Goal: Task Accomplishment & Management: Use online tool/utility

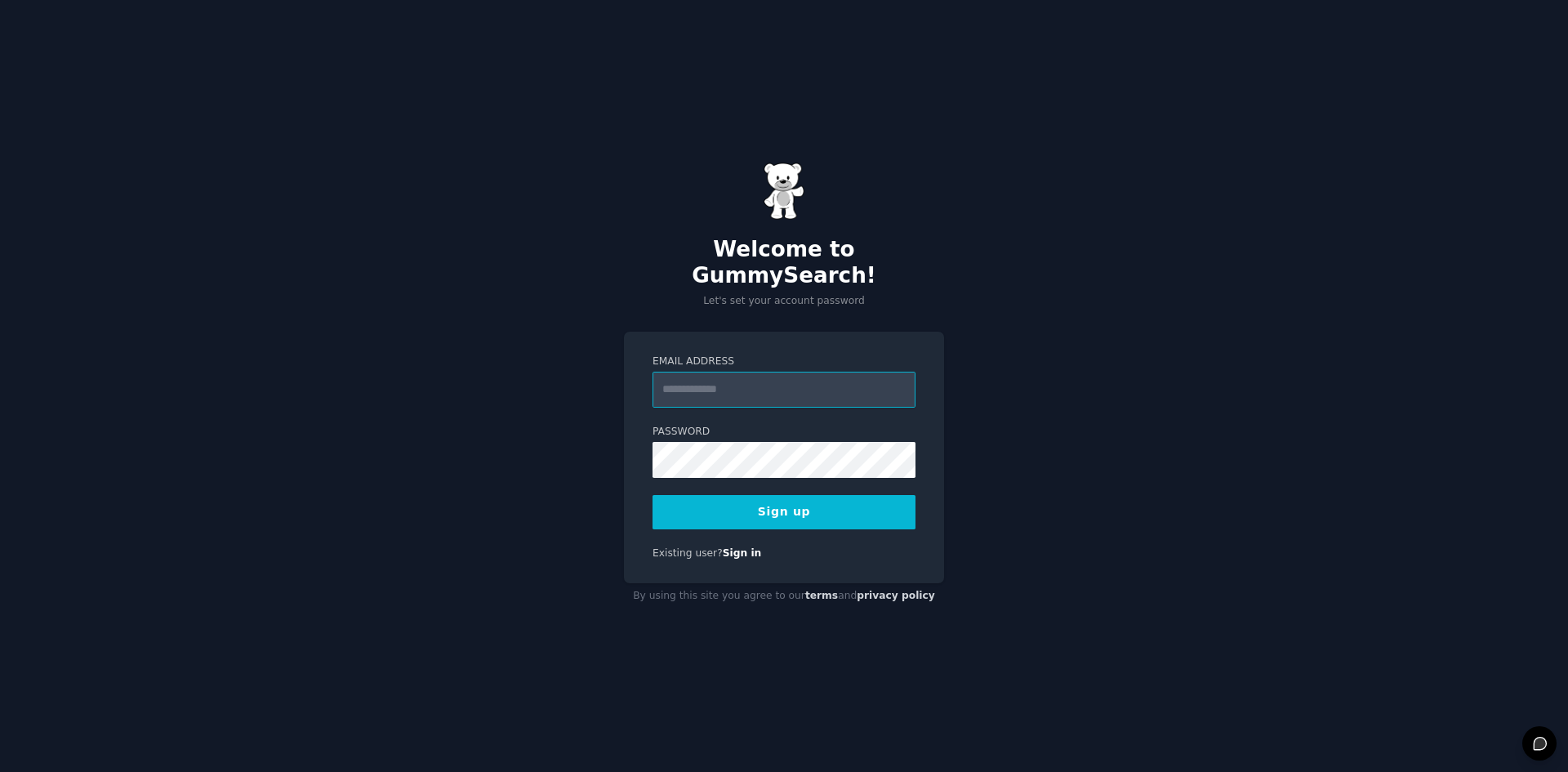
click at [741, 379] on input "Email Address" at bounding box center [784, 390] width 263 height 36
click at [719, 382] on input "Email Address" at bounding box center [784, 390] width 263 height 36
paste input "**********"
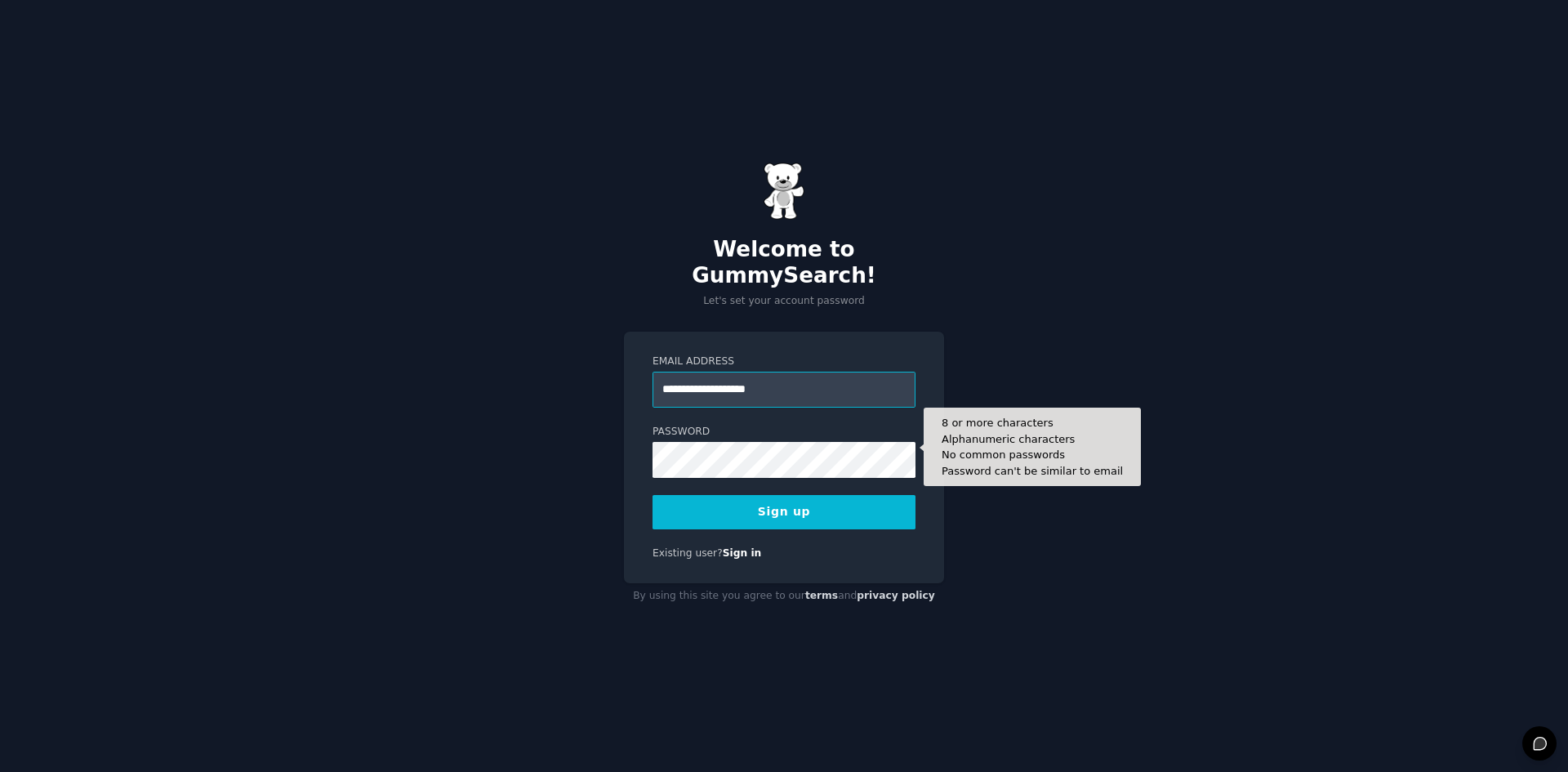
type input "**********"
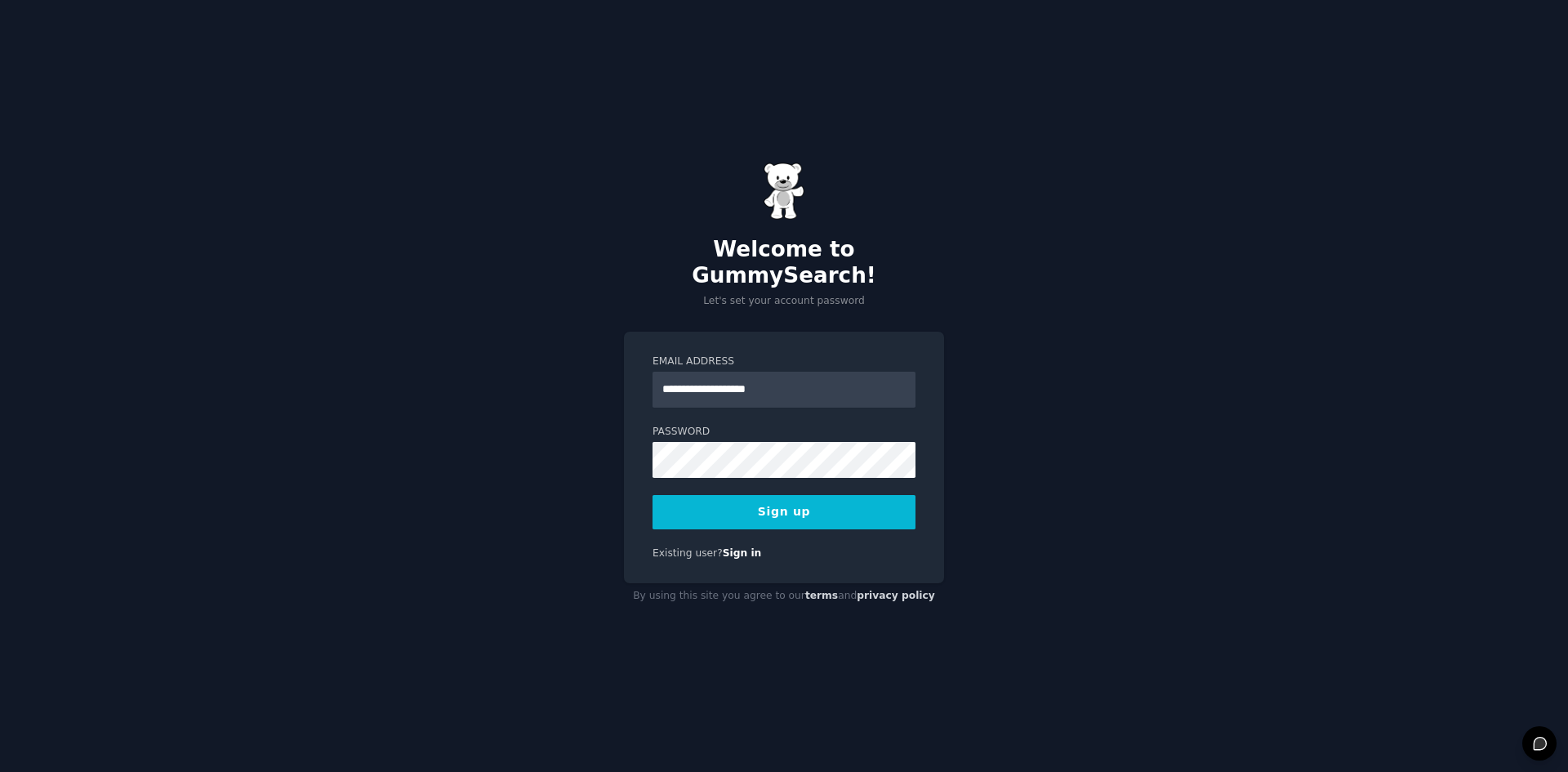
click at [854, 496] on button "Sign up" at bounding box center [784, 513] width 263 height 35
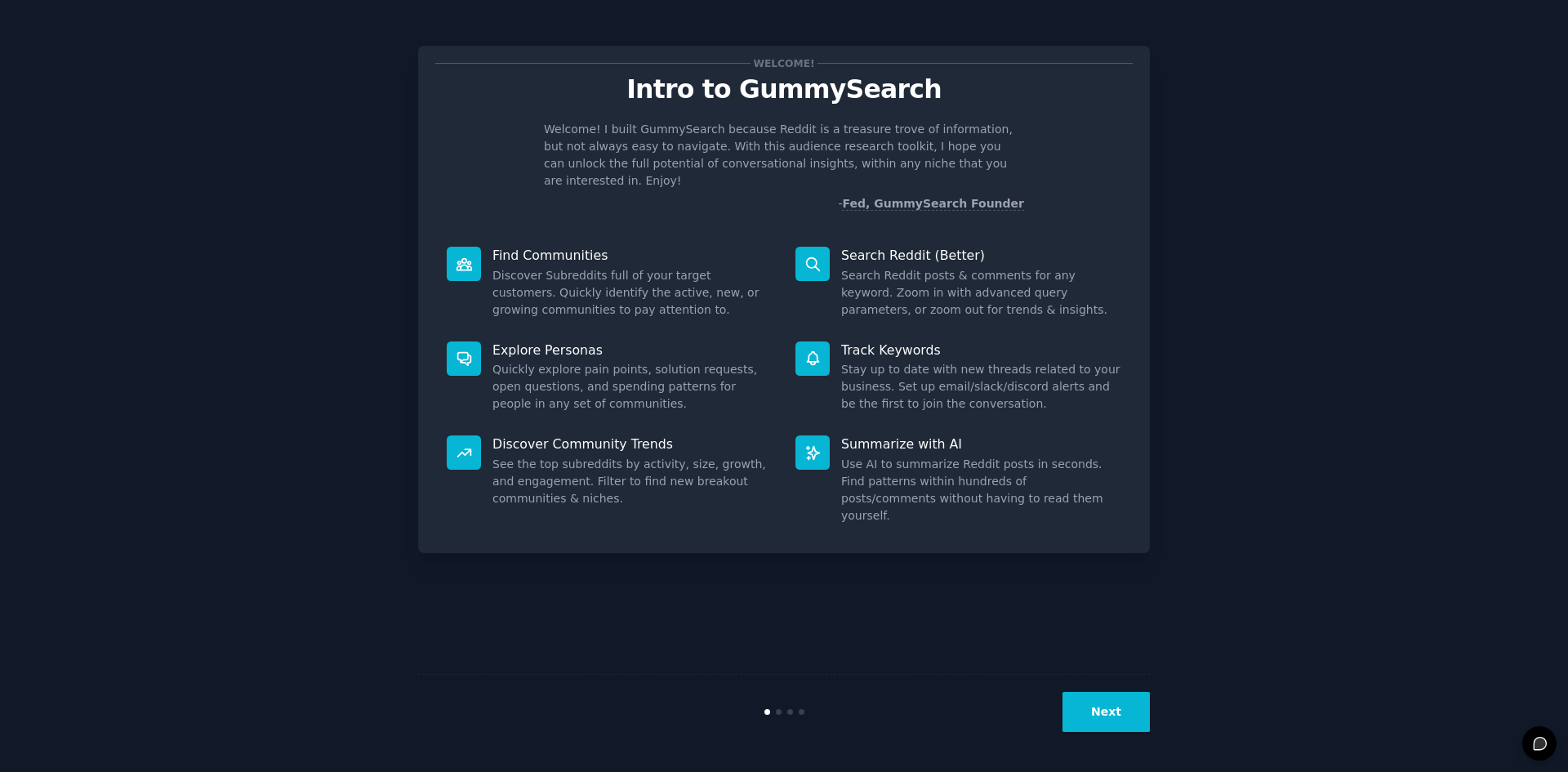
click at [1139, 705] on button "Next" at bounding box center [1106, 713] width 87 height 40
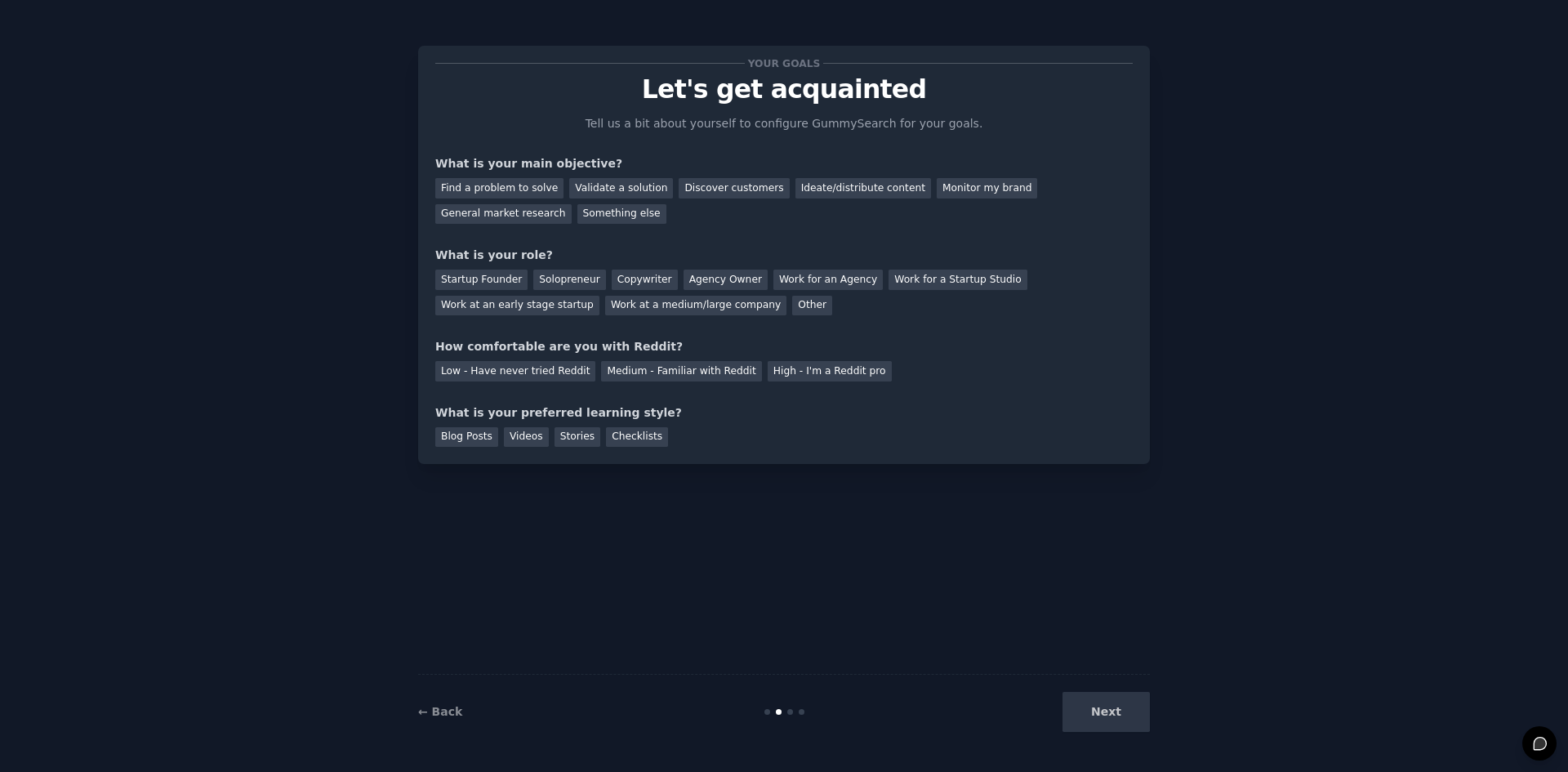
click at [1139, 705] on div "Next" at bounding box center [1027, 713] width 244 height 40
click at [1122, 712] on div "Next" at bounding box center [1027, 713] width 244 height 40
click at [1114, 709] on div "Next" at bounding box center [1027, 713] width 244 height 40
click at [978, 554] on div "Your goals Let's get acquainted Tell us a bit about yourself to configure Gummy…" at bounding box center [784, 386] width 732 height 727
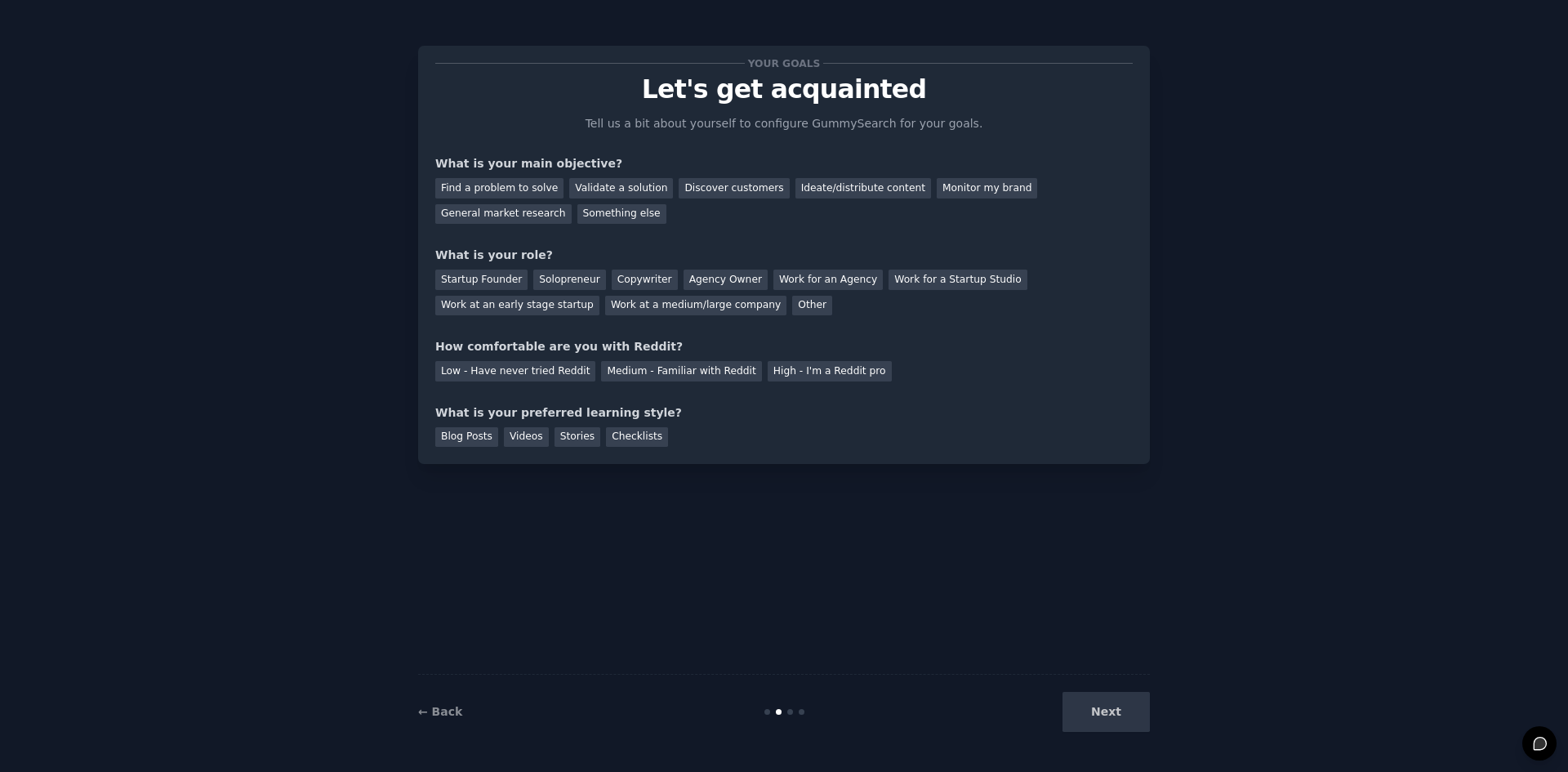
click at [977, 645] on div "Your goals Let's get acquainted Tell us a bit about yourself to configure Gummy…" at bounding box center [784, 386] width 732 height 727
click at [1090, 713] on div "Next" at bounding box center [1027, 713] width 244 height 40
click at [467, 187] on div "Find a problem to solve" at bounding box center [499, 188] width 128 height 20
click at [491, 279] on div "Startup Founder" at bounding box center [481, 279] width 92 height 20
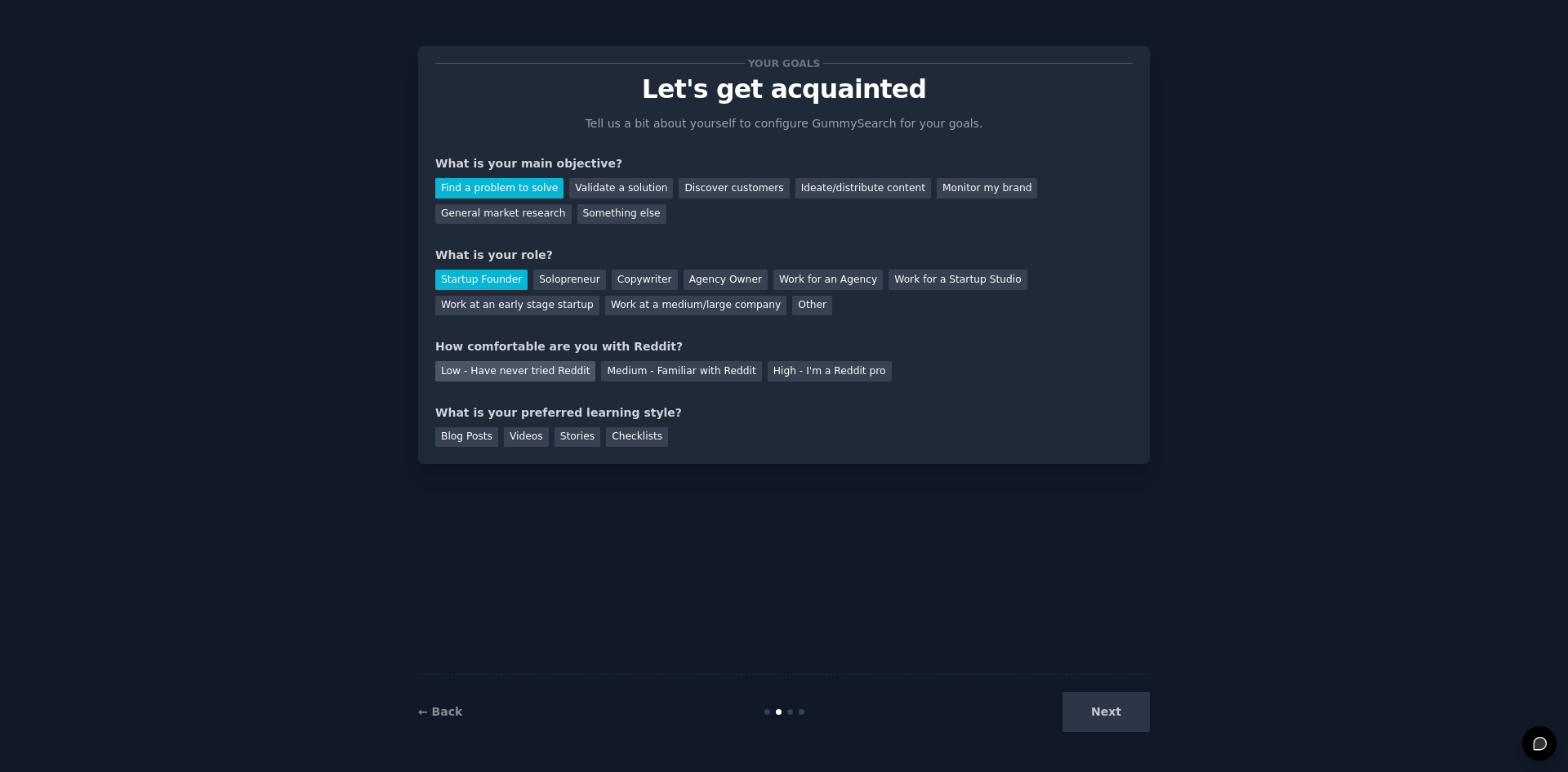
click at [544, 376] on div "Low - Have never tried Reddit" at bounding box center [515, 371] width 160 height 20
click at [638, 374] on div "Medium - Familiar with Reddit" at bounding box center [680, 371] width 160 height 20
click at [620, 434] on div "Checklists" at bounding box center [636, 437] width 62 height 20
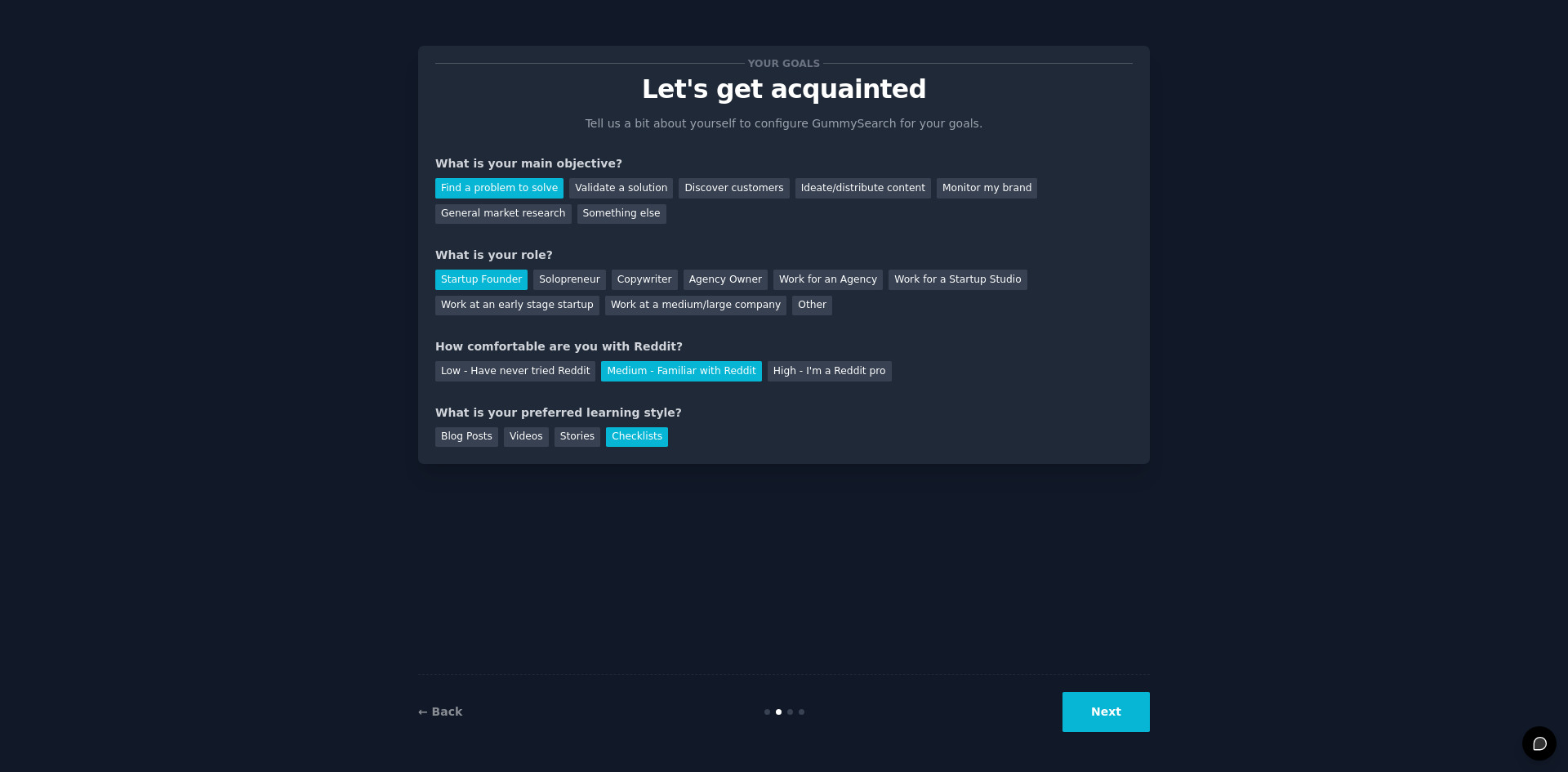
click at [1119, 719] on button "Next" at bounding box center [1106, 713] width 87 height 40
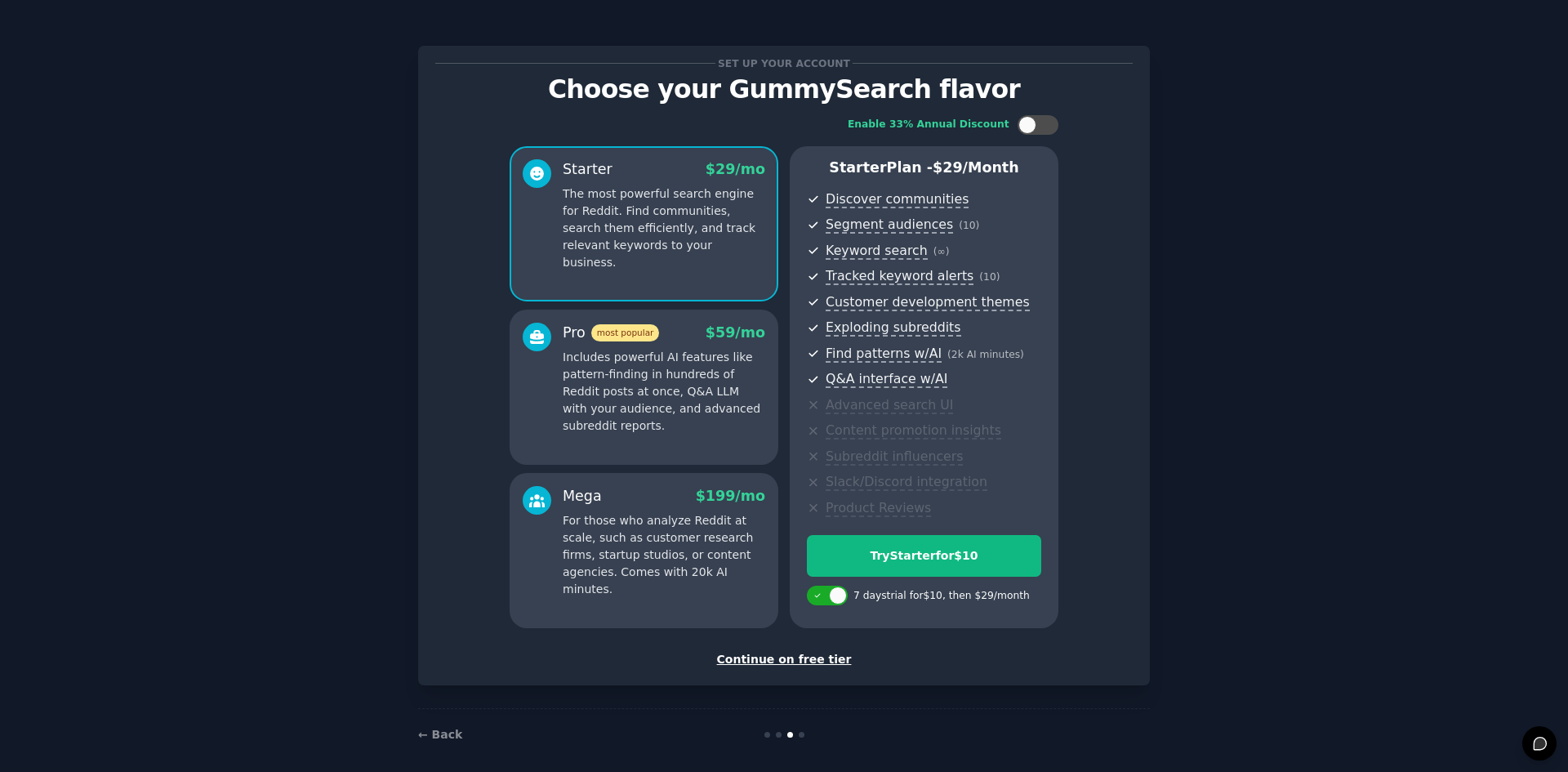
click at [804, 665] on div "Continue on free tier" at bounding box center [784, 660] width 698 height 17
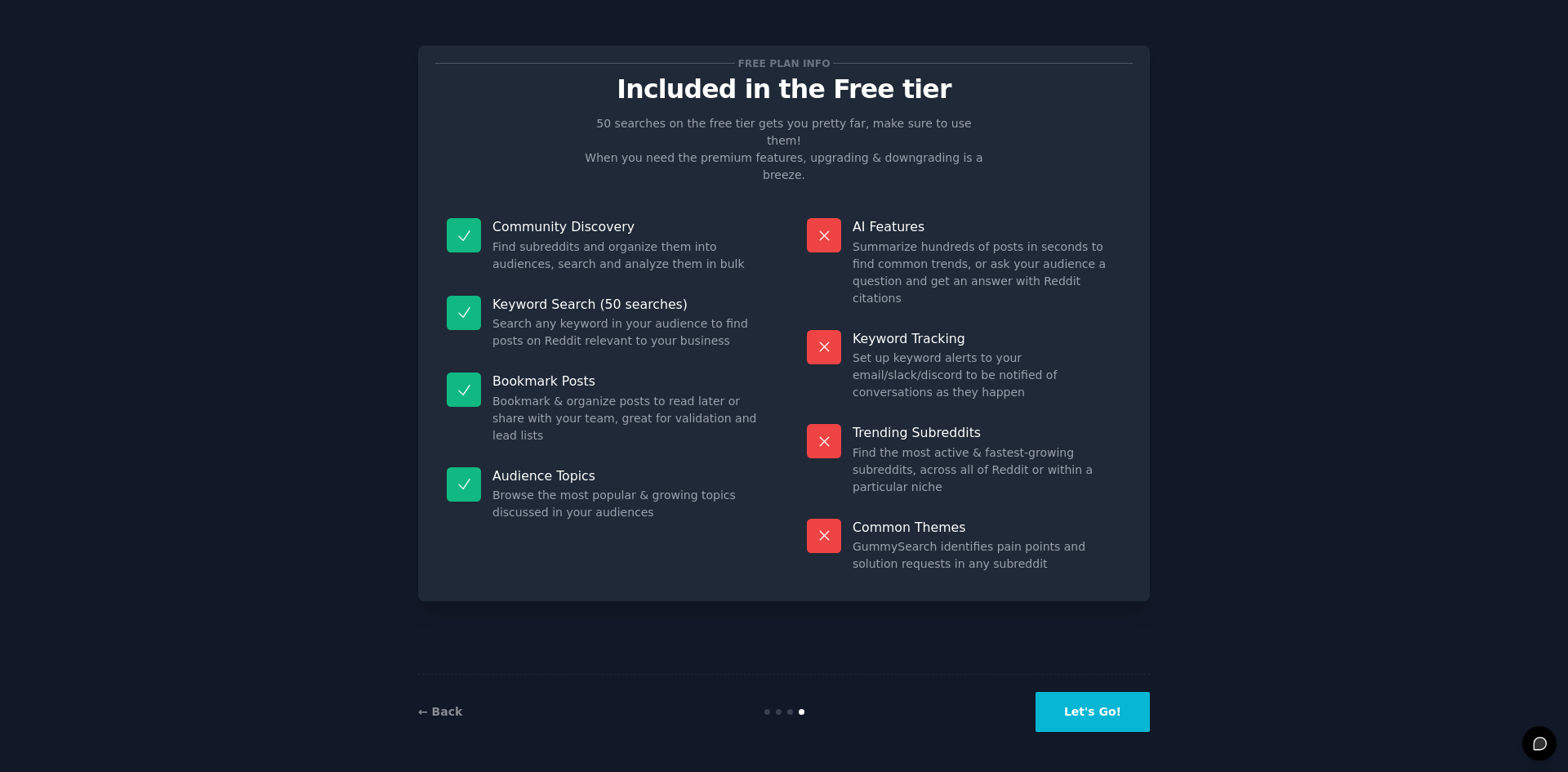
click at [1095, 720] on button "Let's Go!" at bounding box center [1093, 713] width 114 height 40
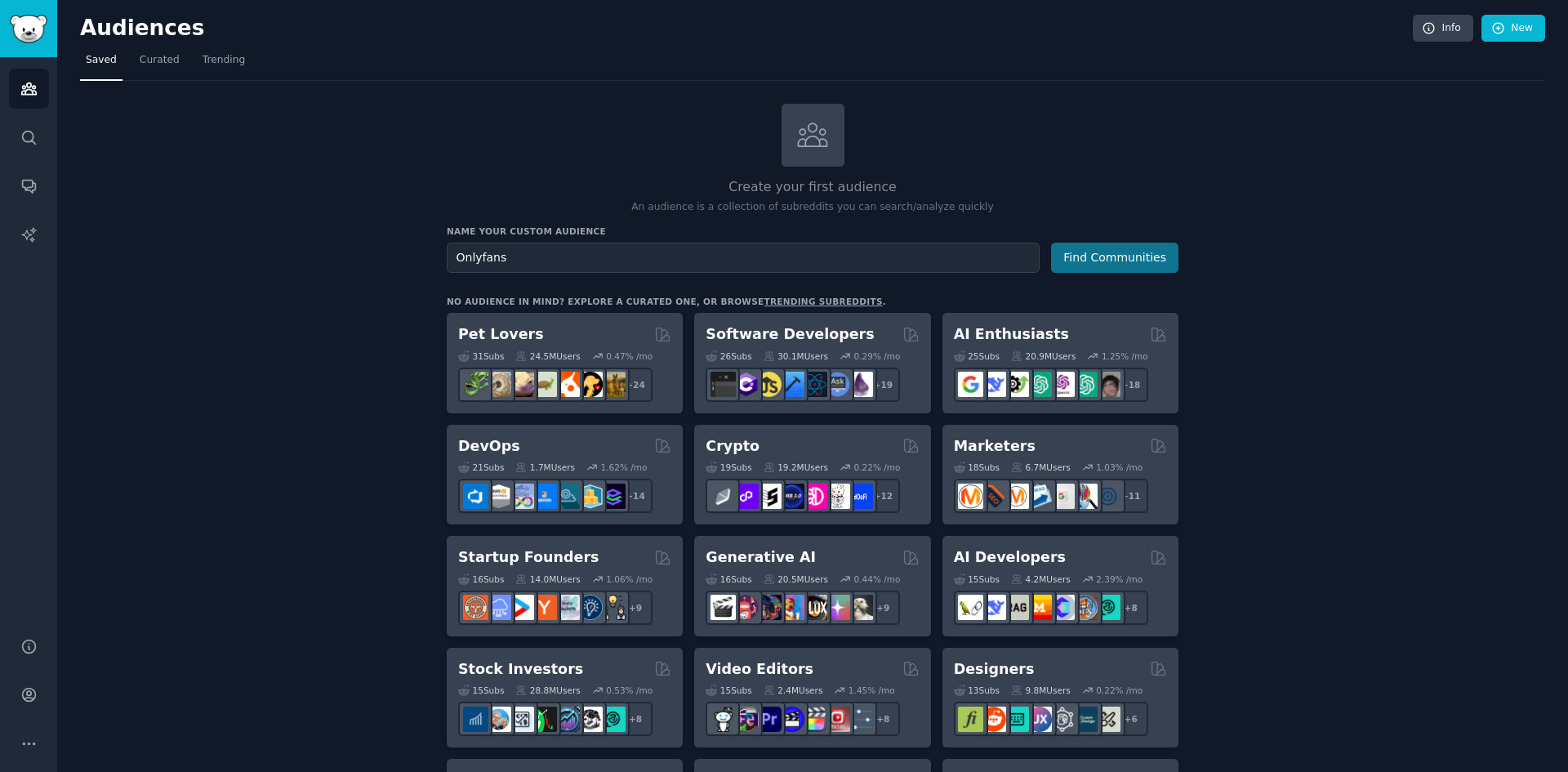
type input "Onlyfans"
click at [1122, 259] on button "Find Communities" at bounding box center [1115, 258] width 127 height 31
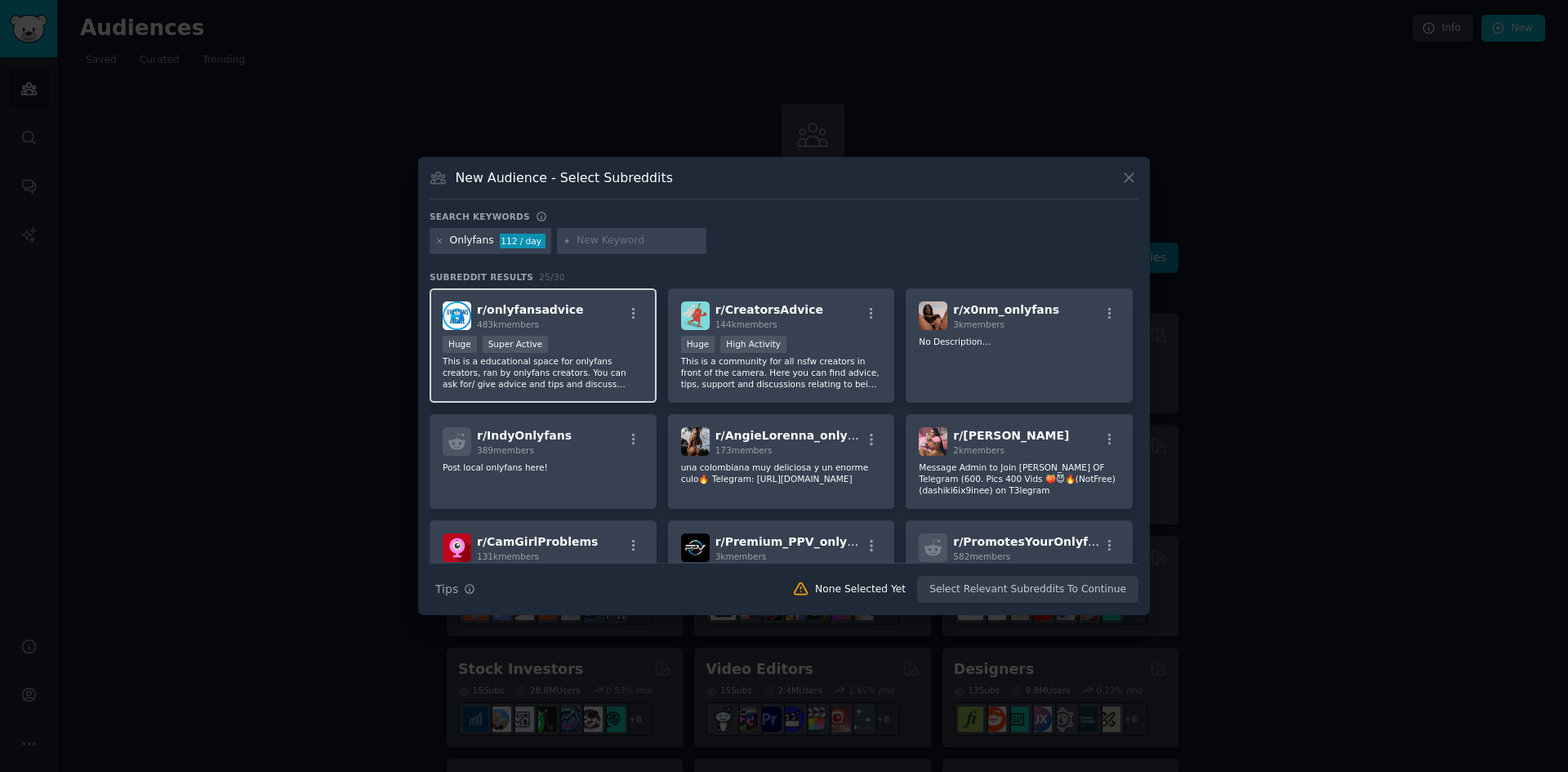
click at [575, 329] on div "r/ onlyfansadvice 483k members" at bounding box center [543, 316] width 201 height 29
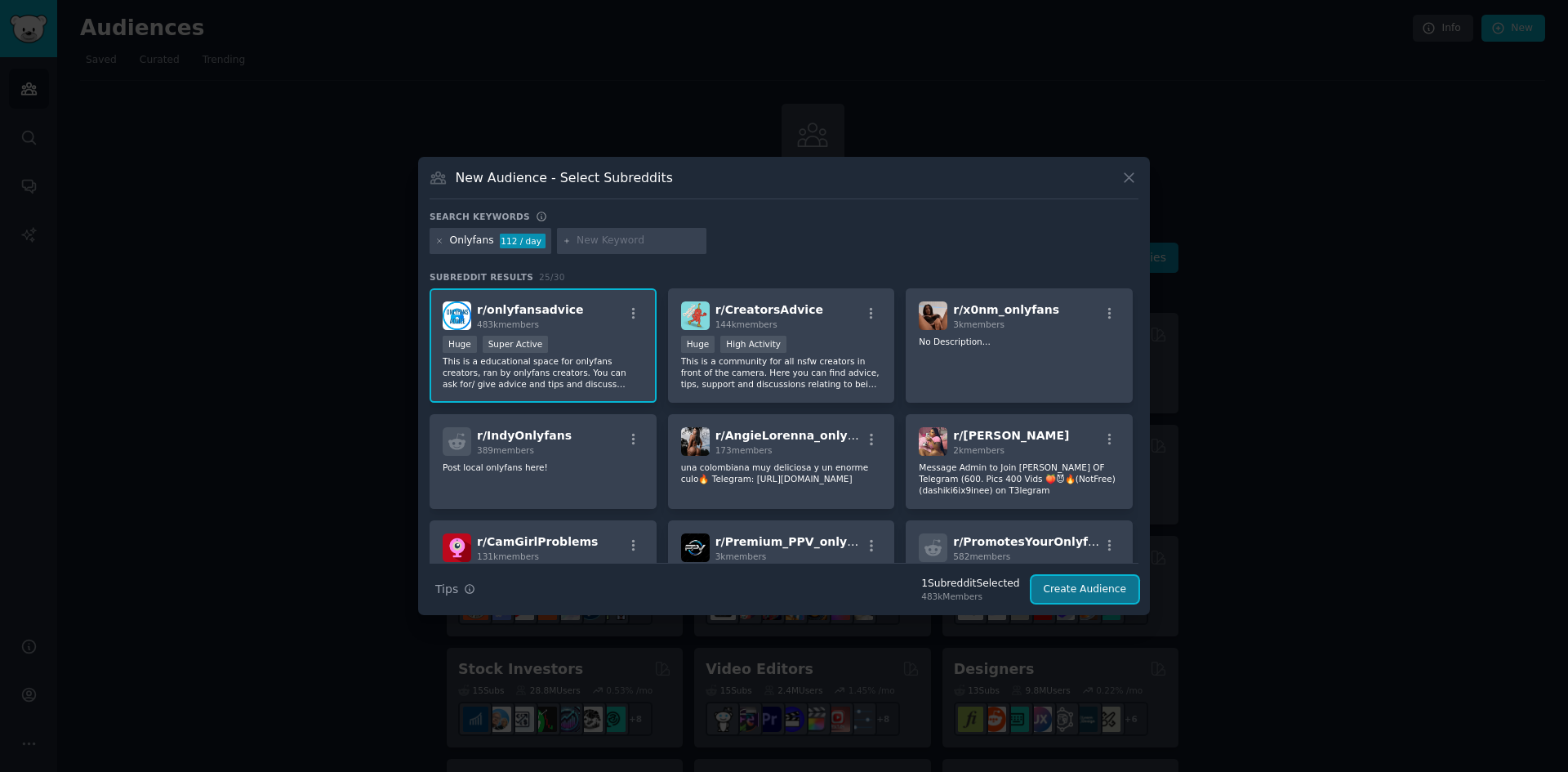
click at [1090, 587] on button "Create Audience" at bounding box center [1086, 590] width 108 height 28
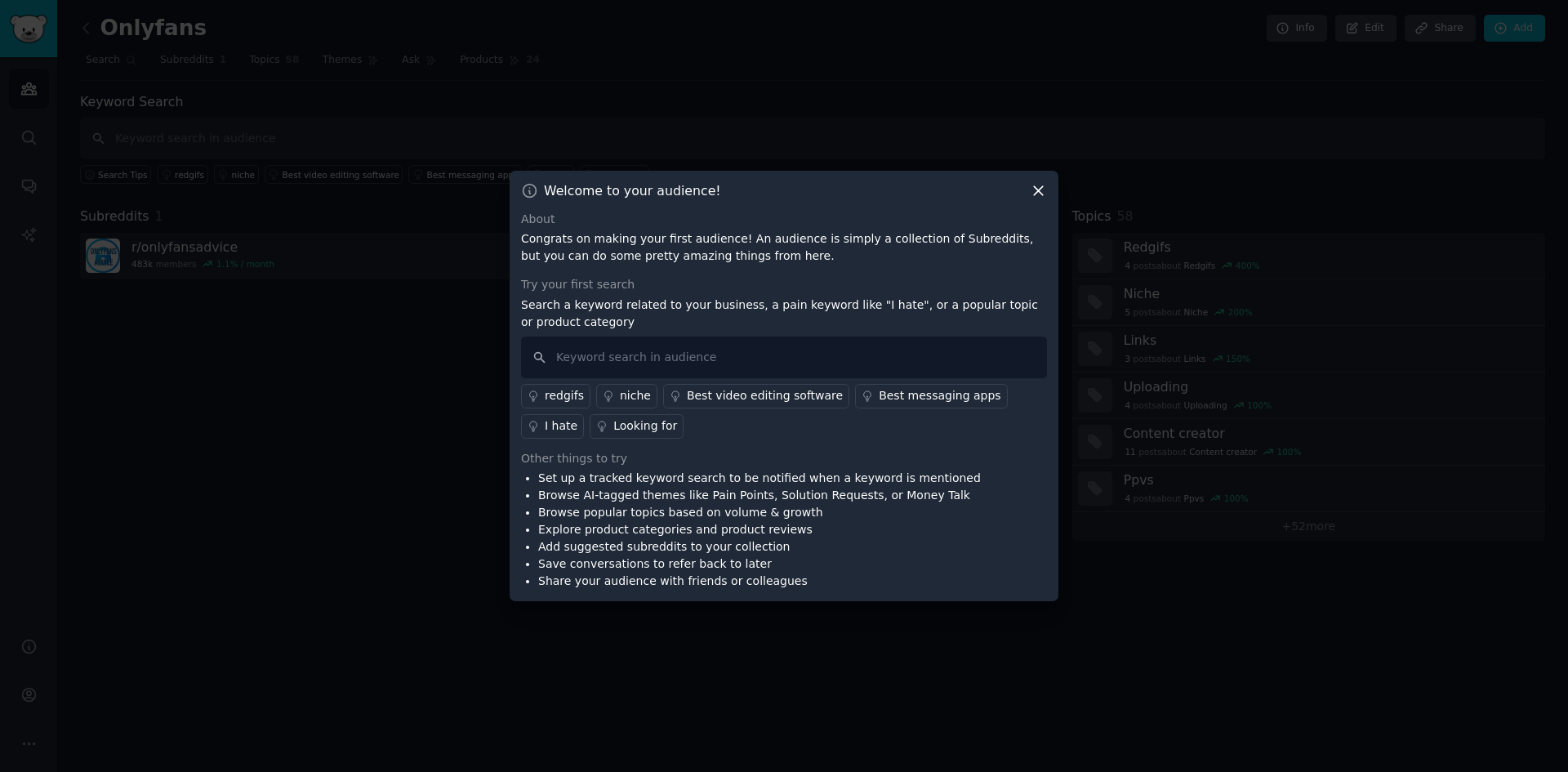
click at [1037, 189] on icon at bounding box center [1038, 190] width 9 height 9
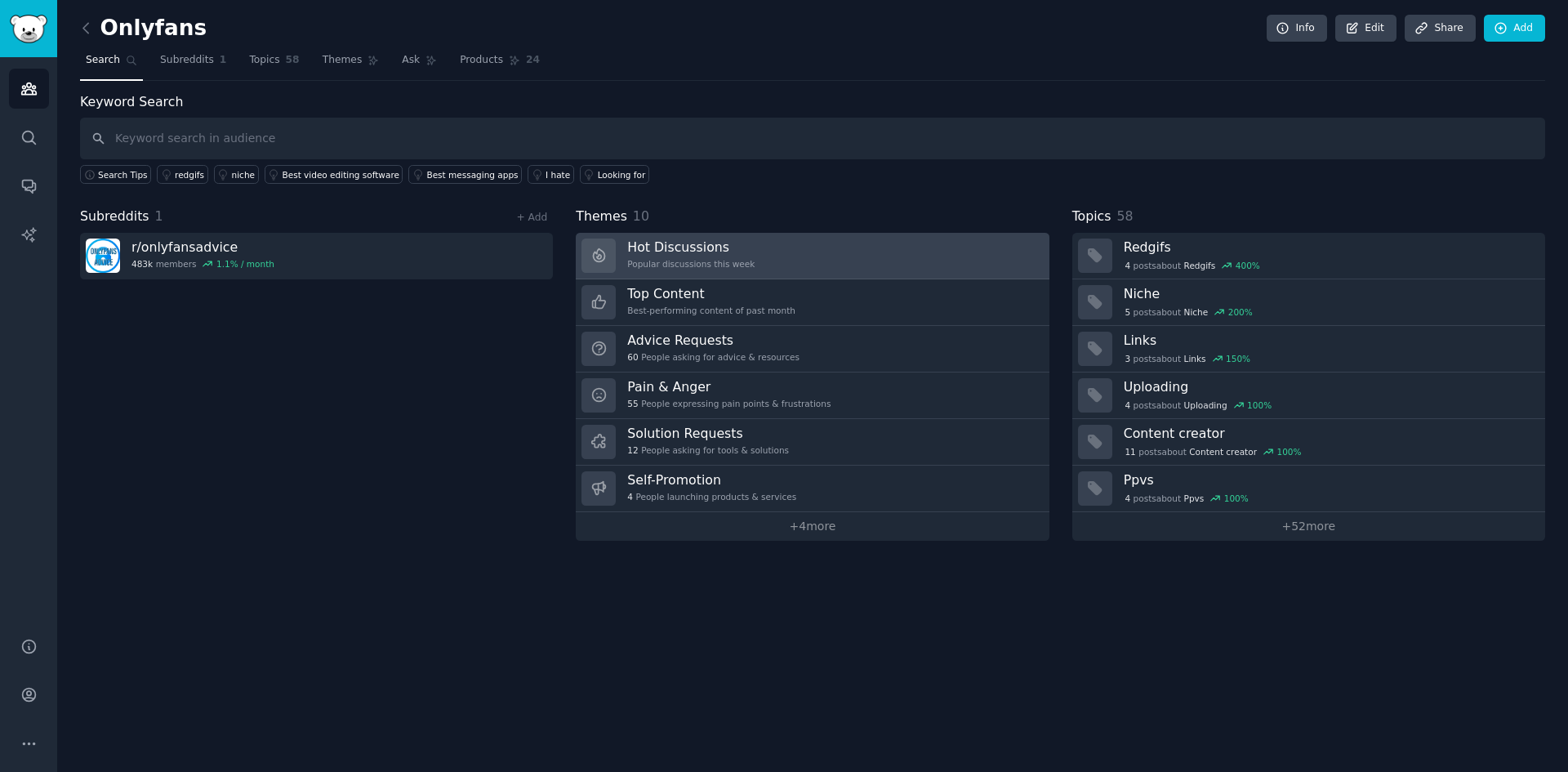
click at [754, 269] on link "Hot Discussions Popular discussions this week" at bounding box center [813, 256] width 473 height 47
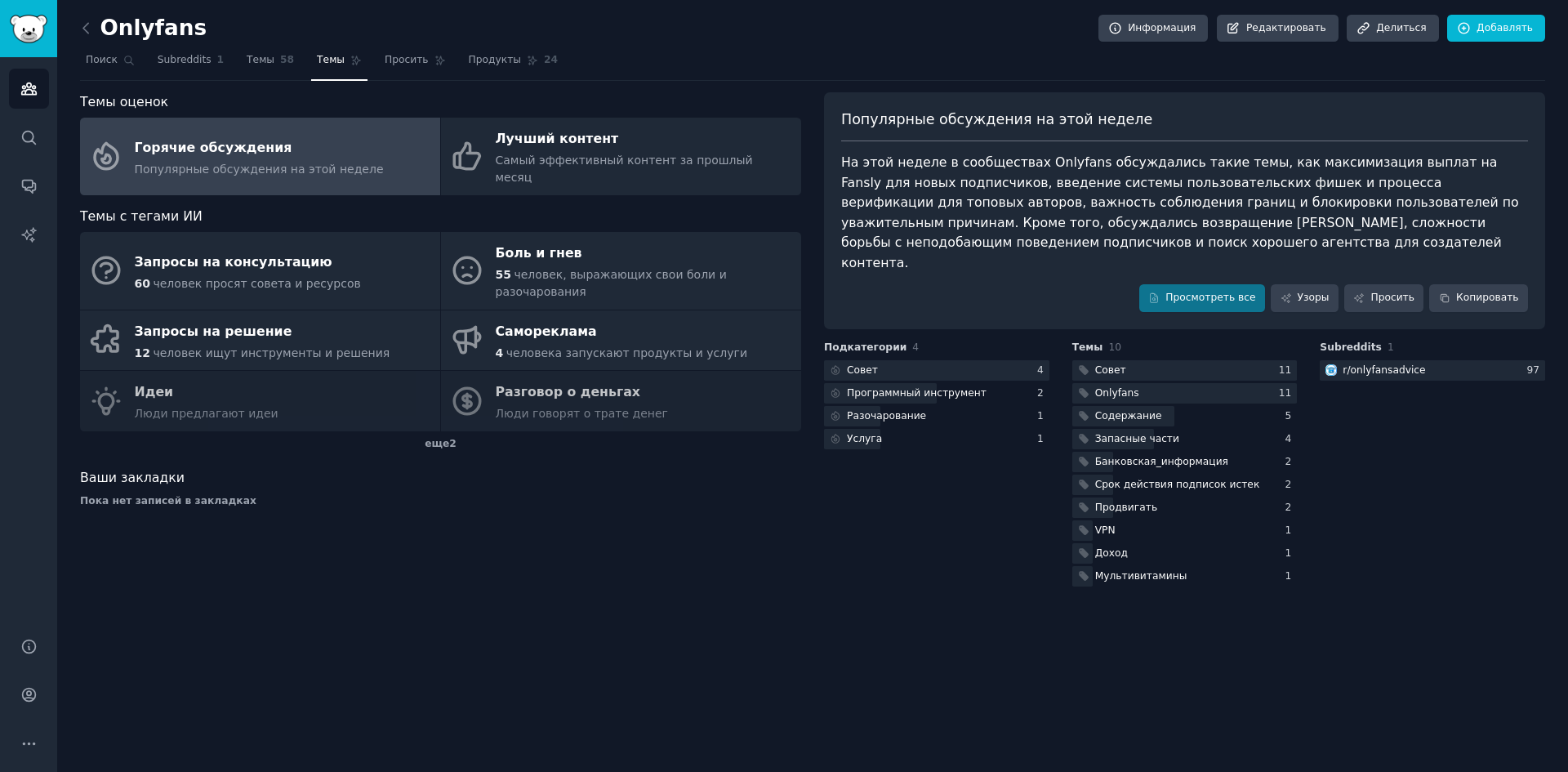
click at [1429, 502] on div "Subreddits 1 r/ onlyfansadvice 97" at bounding box center [1432, 465] width 225 height 249
click at [921, 387] on font "Программный инструмент" at bounding box center [917, 393] width 140 height 12
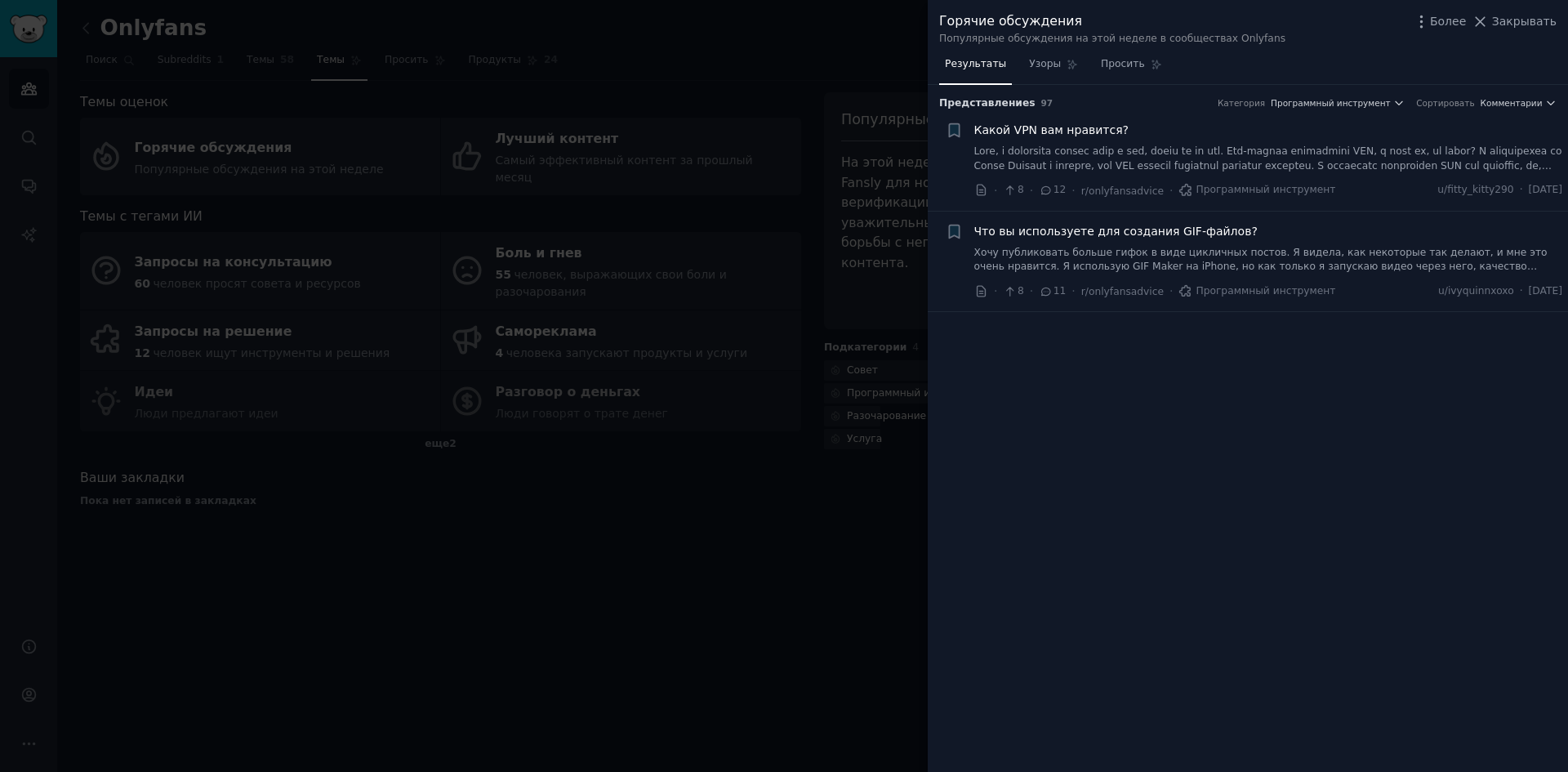
click at [718, 573] on div at bounding box center [784, 386] width 1568 height 772
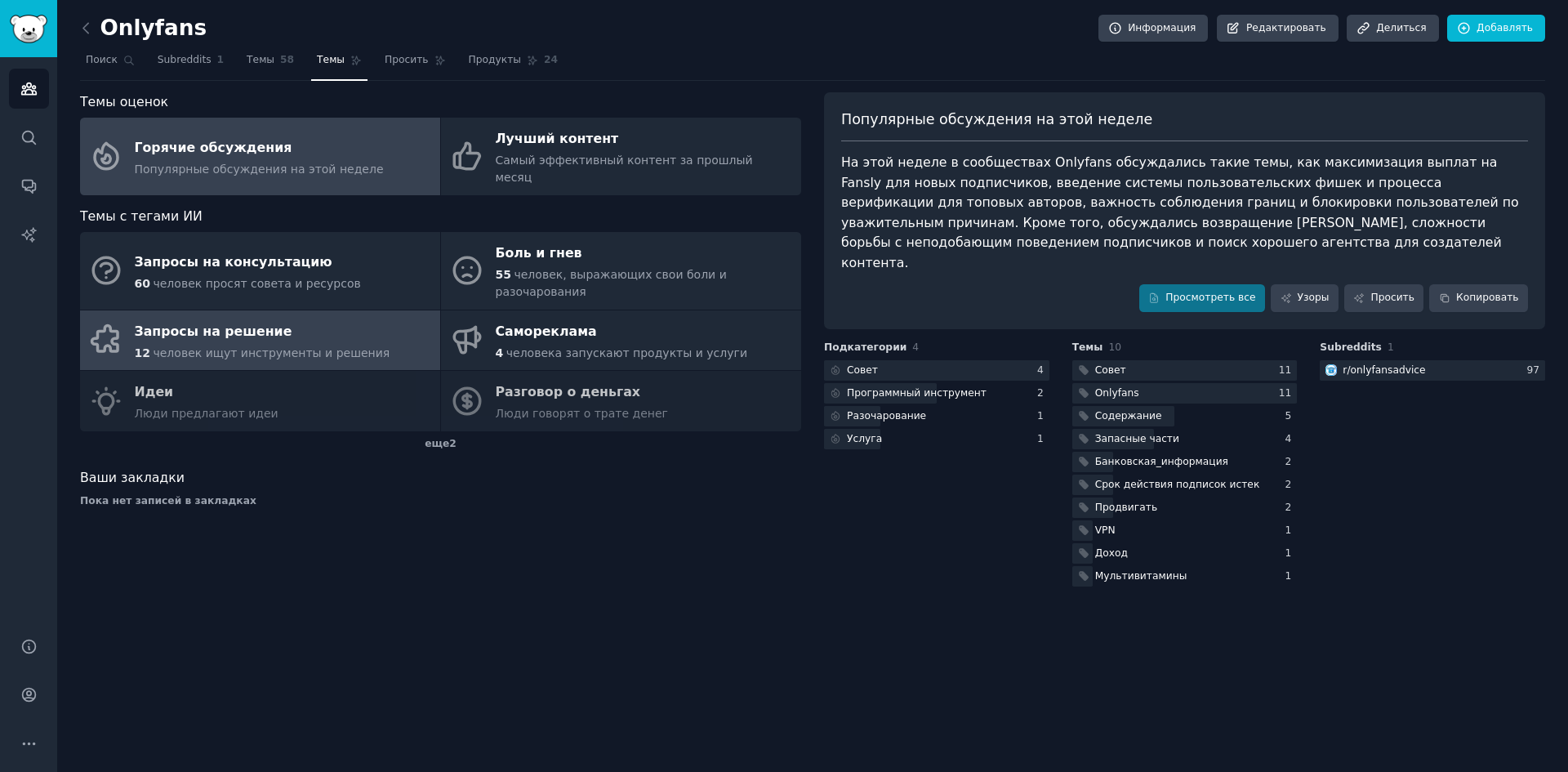
click at [386, 311] on link "Запросы на решение 12 человек ищут инструменты и решения" at bounding box center [261, 340] width 360 height 60
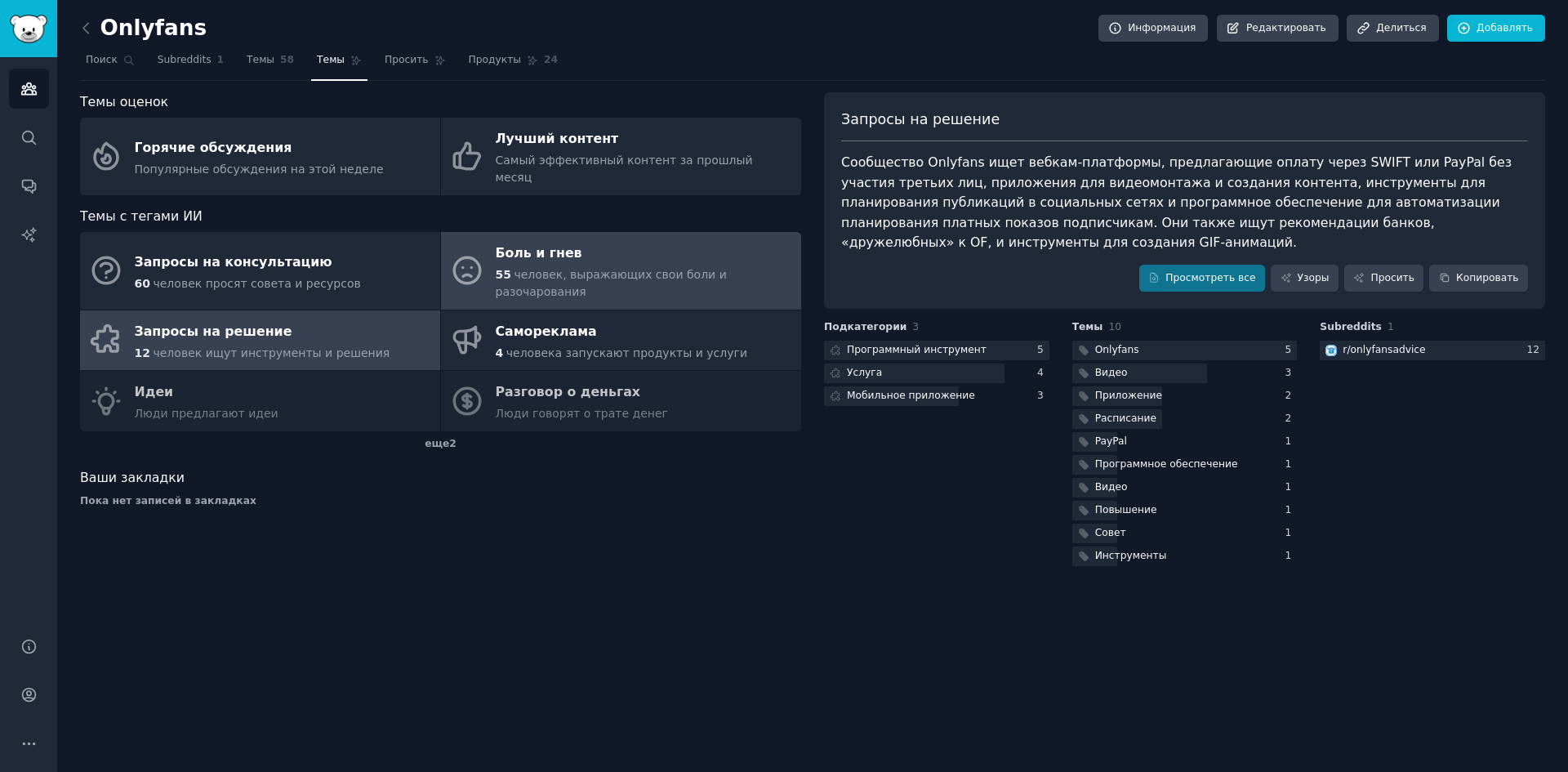
click at [665, 269] on font "человек, выражающих свои боли и разочарования" at bounding box center [611, 284] width 231 height 31
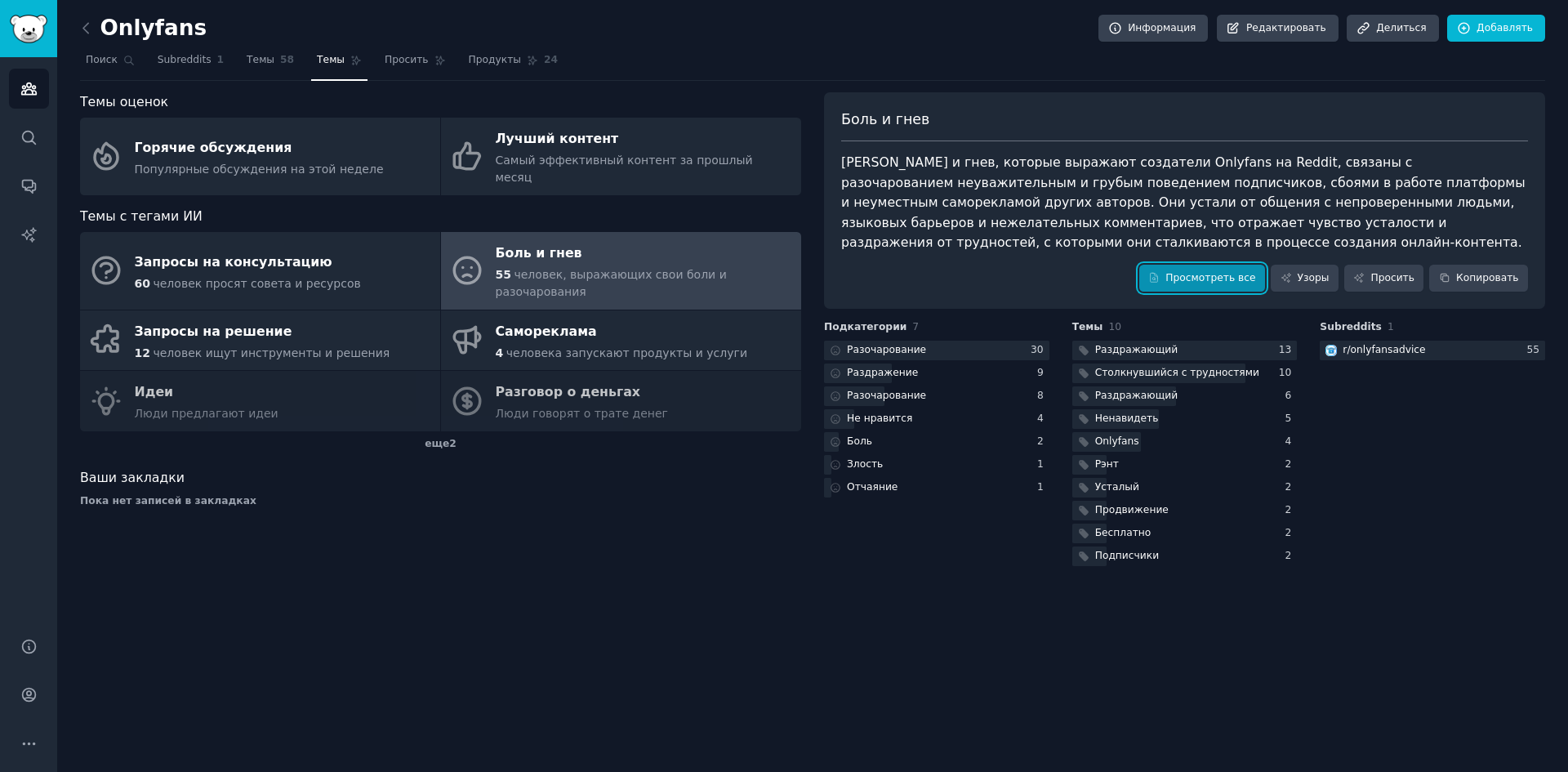
click at [1193, 273] on font "Просмотреть все" at bounding box center [1211, 278] width 90 height 12
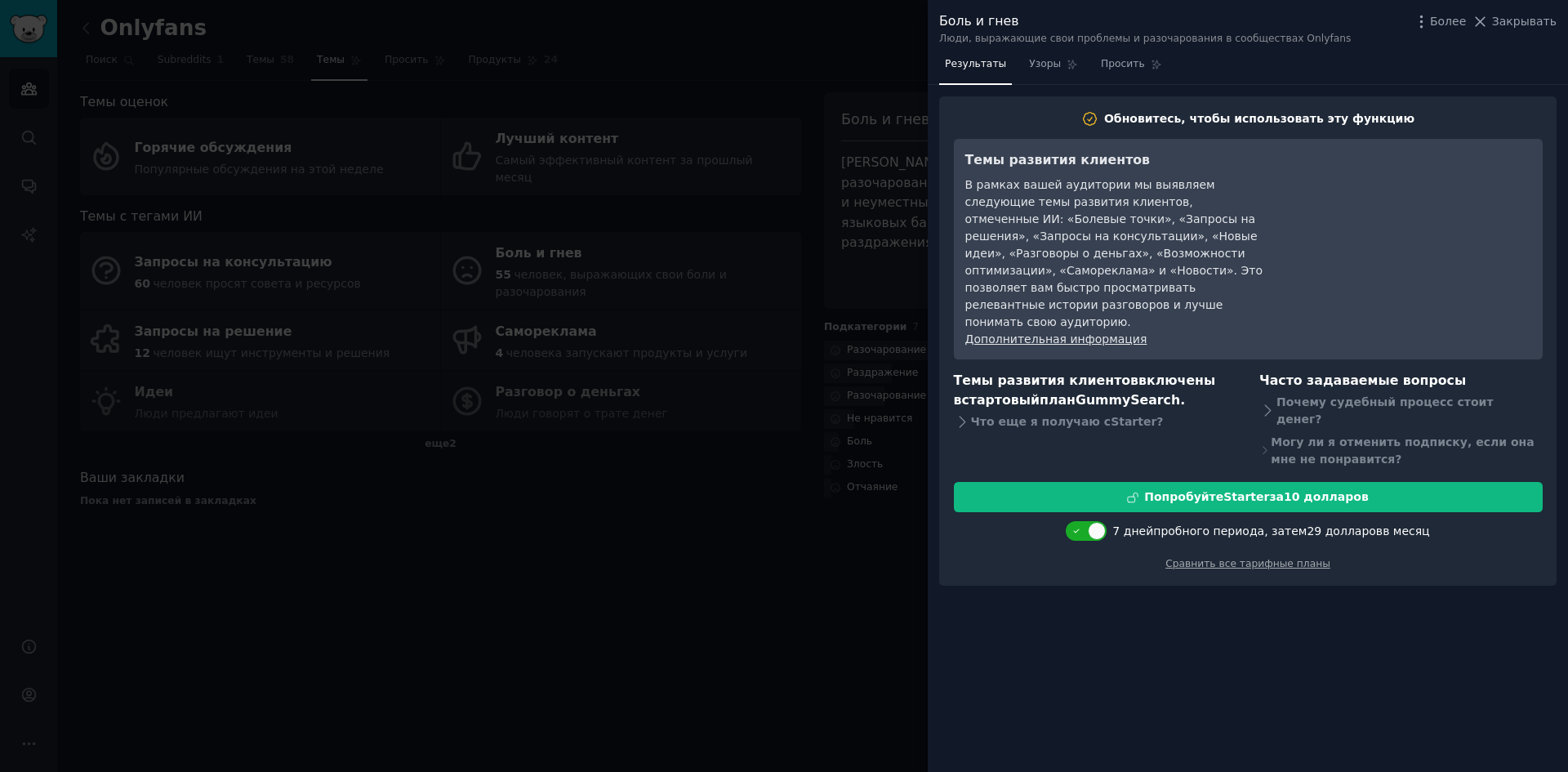
click at [728, 517] on div at bounding box center [784, 386] width 1568 height 772
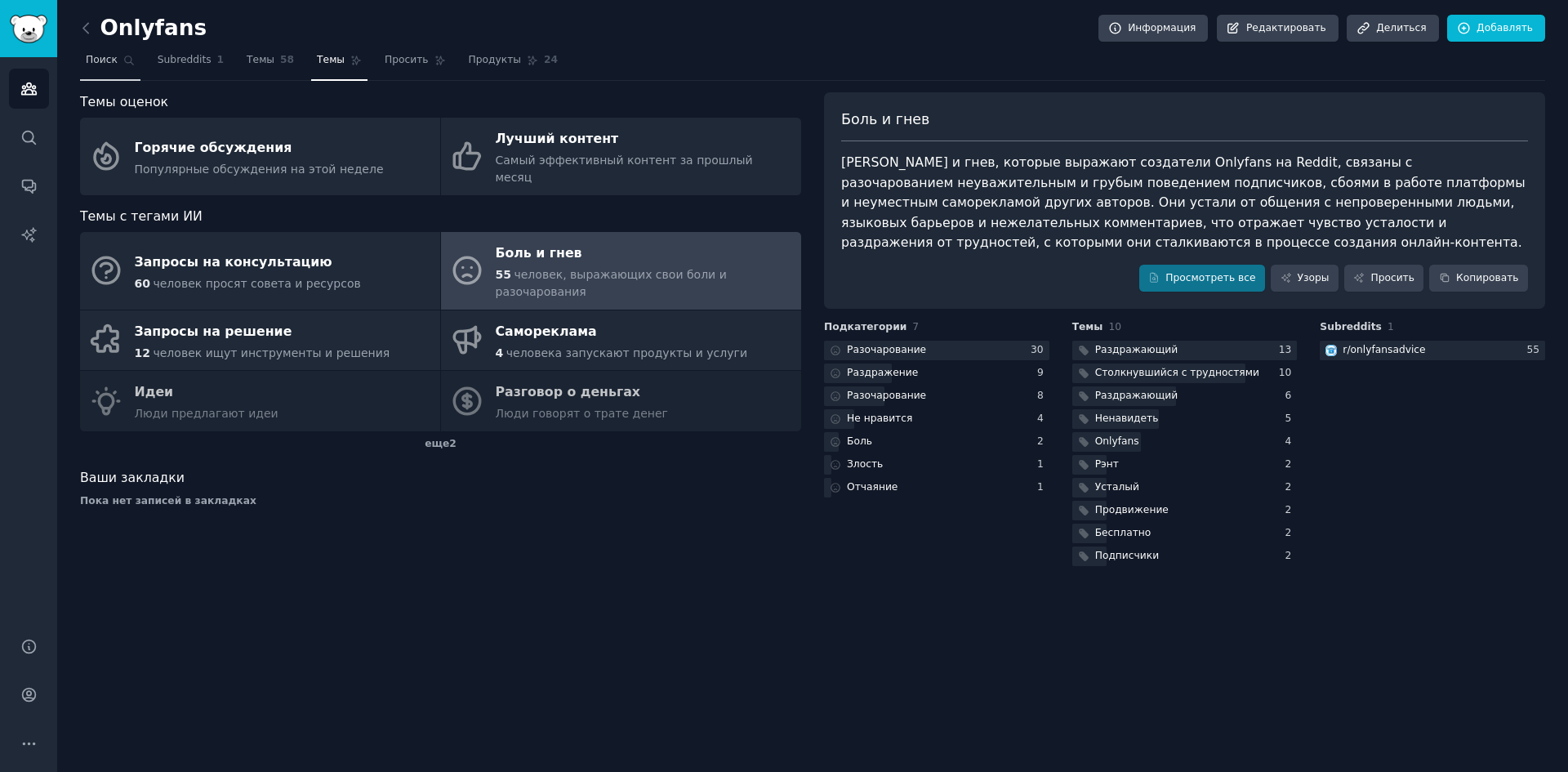
click at [97, 62] on font "Поиск" at bounding box center [101, 59] width 32 height 12
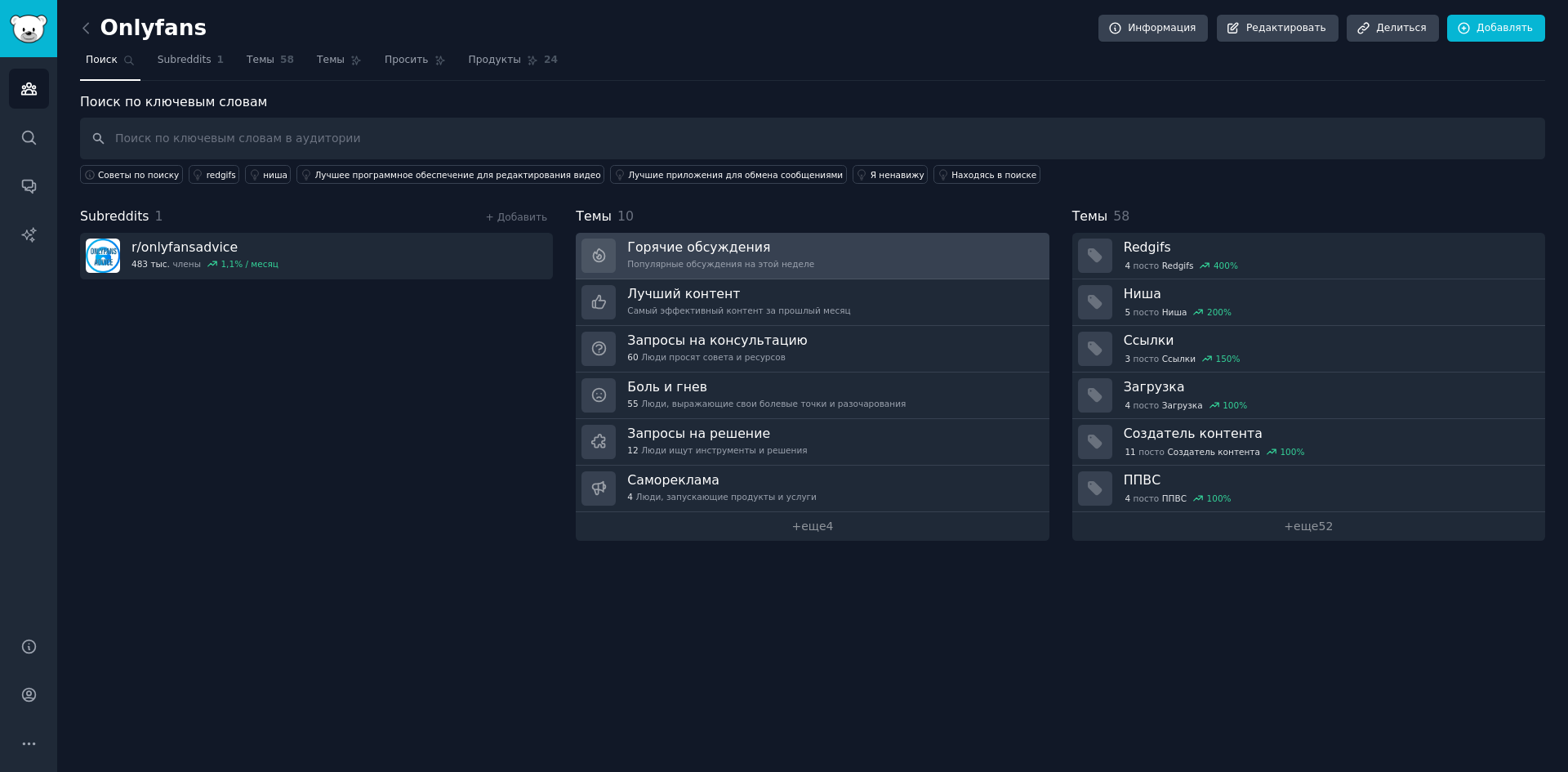
click at [829, 255] on link "Горячие обсуждения Популярные обсуждения на этой неделе" at bounding box center [813, 256] width 473 height 47
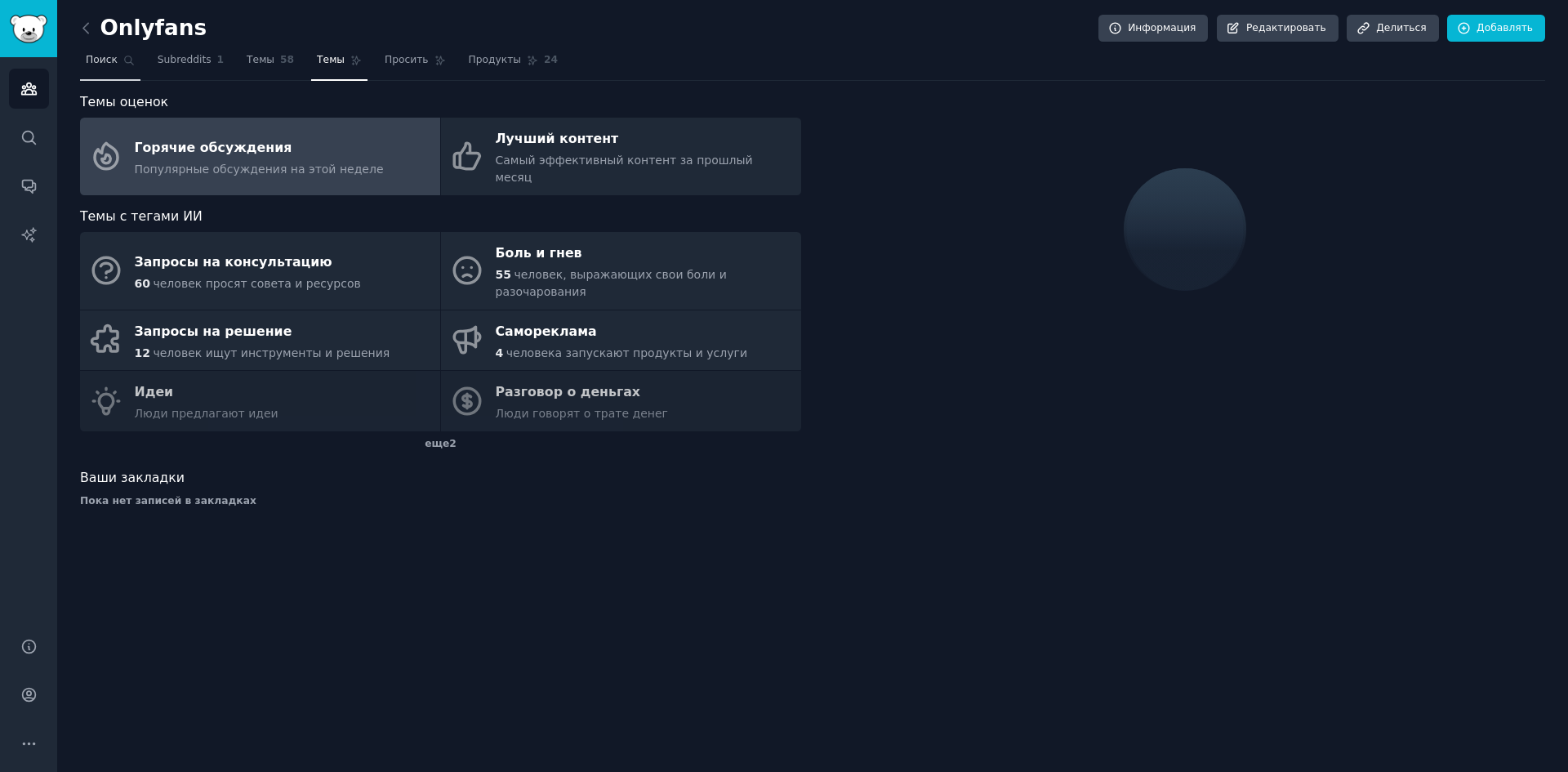
click at [102, 60] on font "Поиск" at bounding box center [101, 59] width 32 height 12
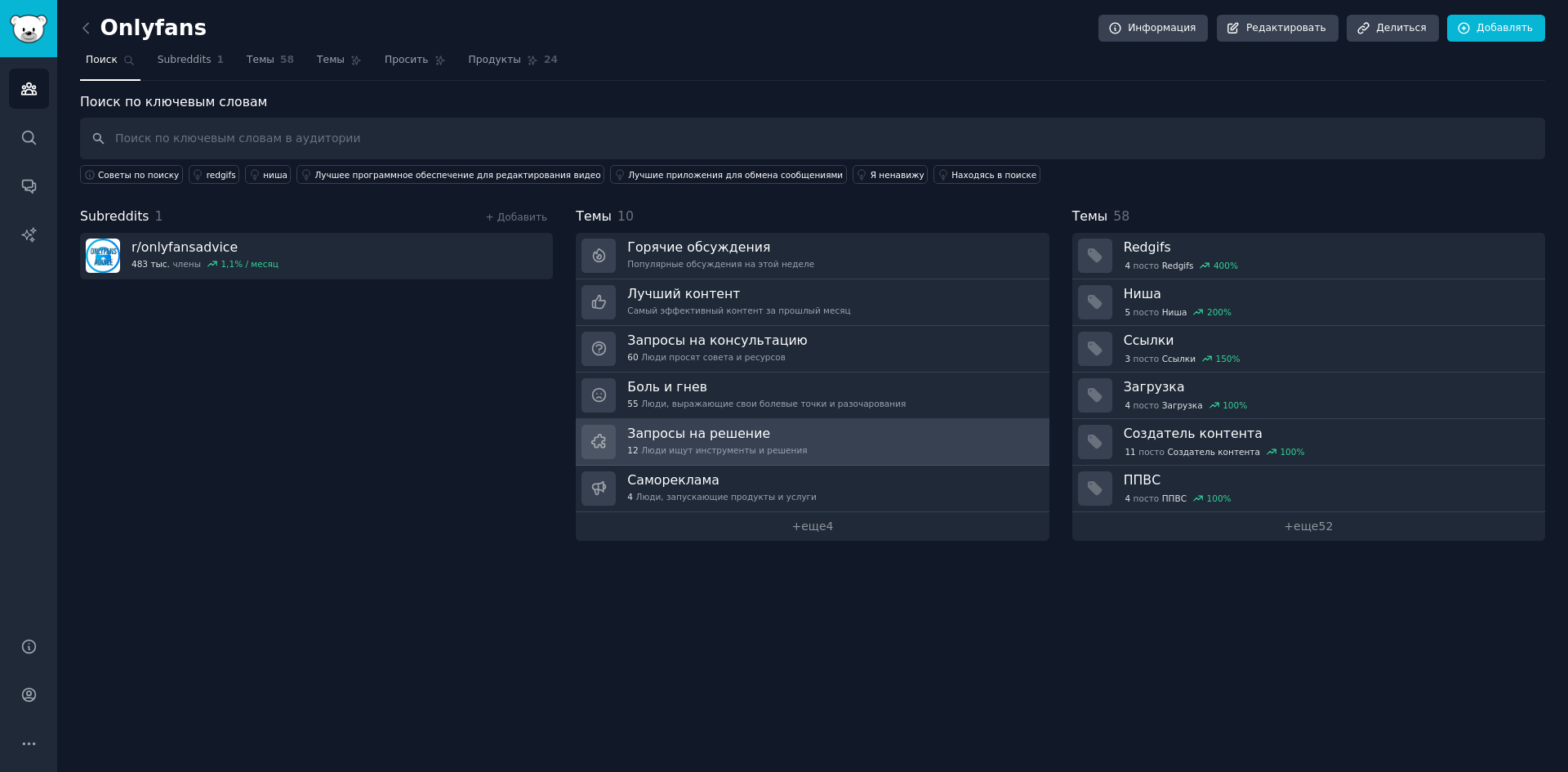
click at [865, 437] on link "Запросы на решение 12 Люди ищут инструменты и решения" at bounding box center [813, 442] width 473 height 47
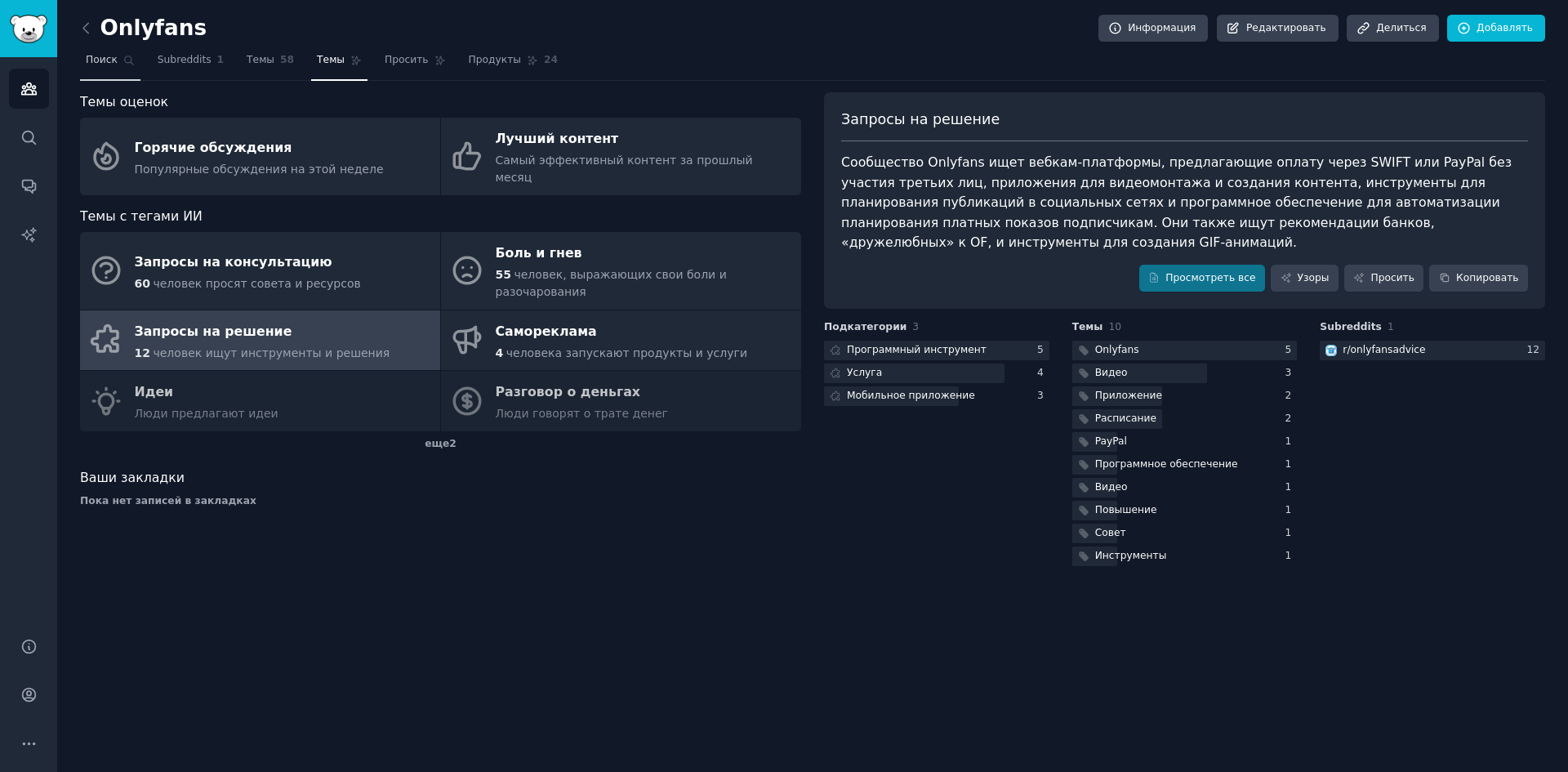
click at [104, 59] on font "Поиск" at bounding box center [101, 59] width 32 height 12
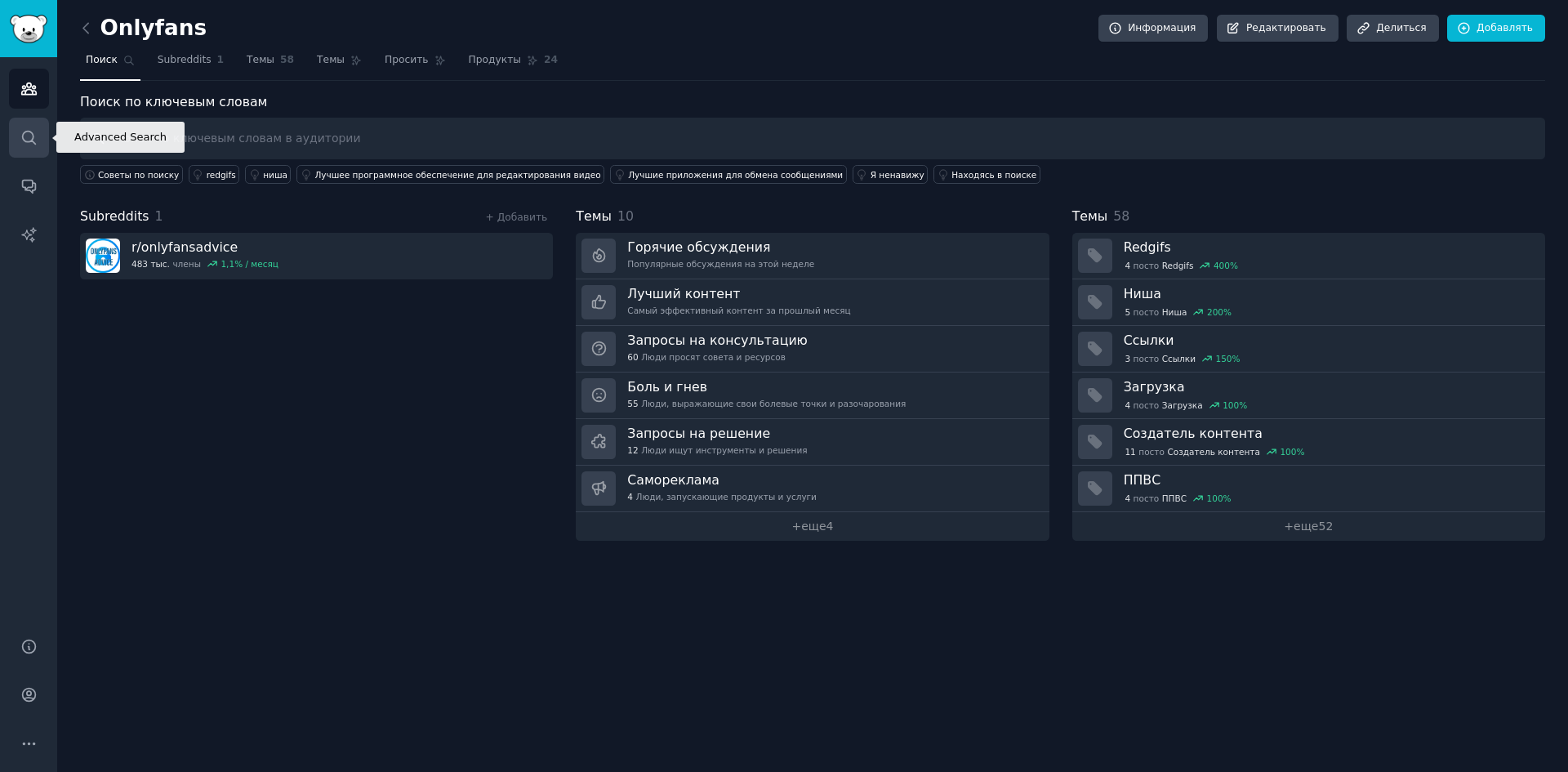
click at [22, 144] on icon "Боковая панель" at bounding box center [29, 138] width 17 height 17
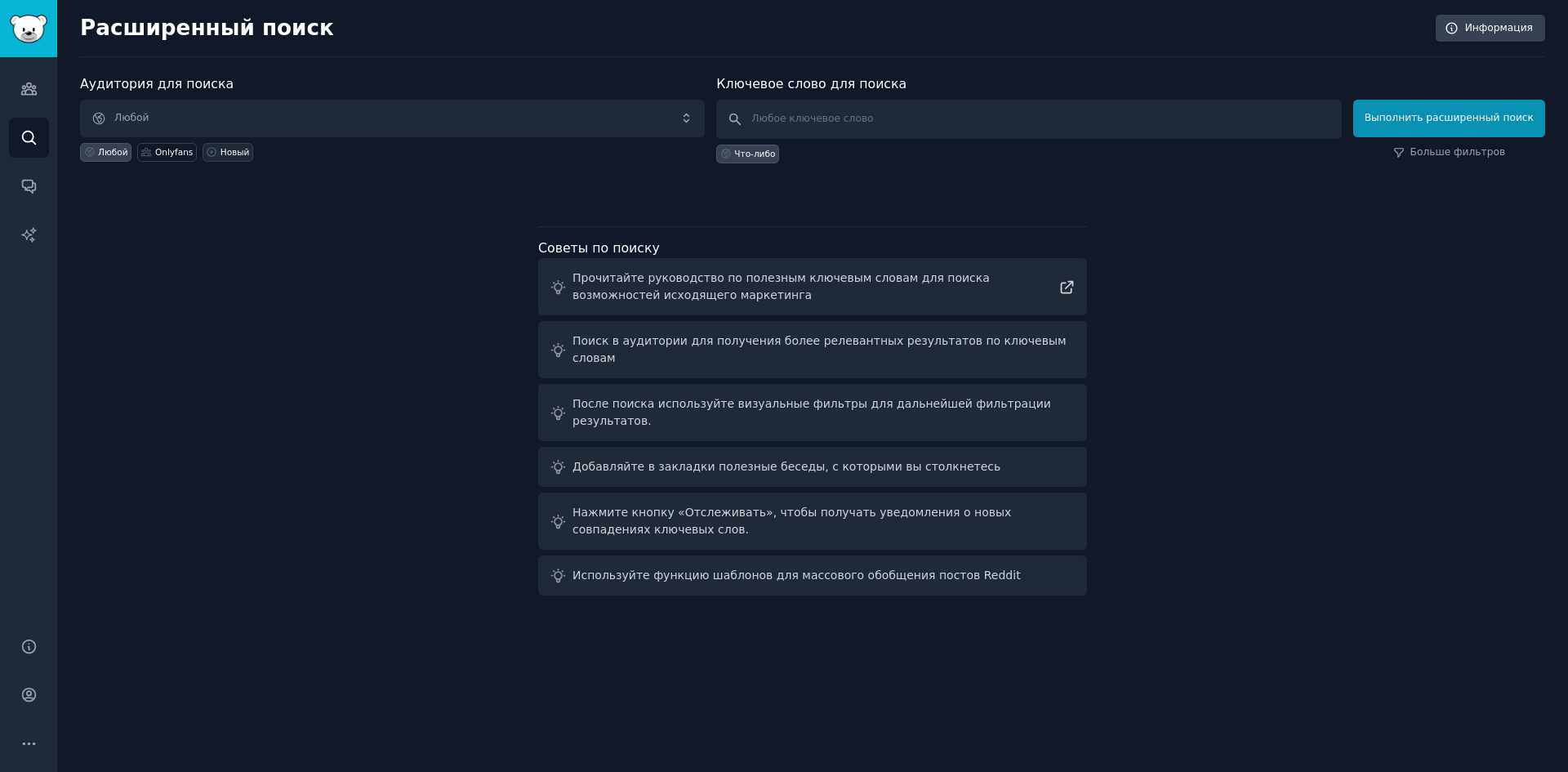
click at [221, 150] on font "Новый" at bounding box center [235, 152] width 30 height 10
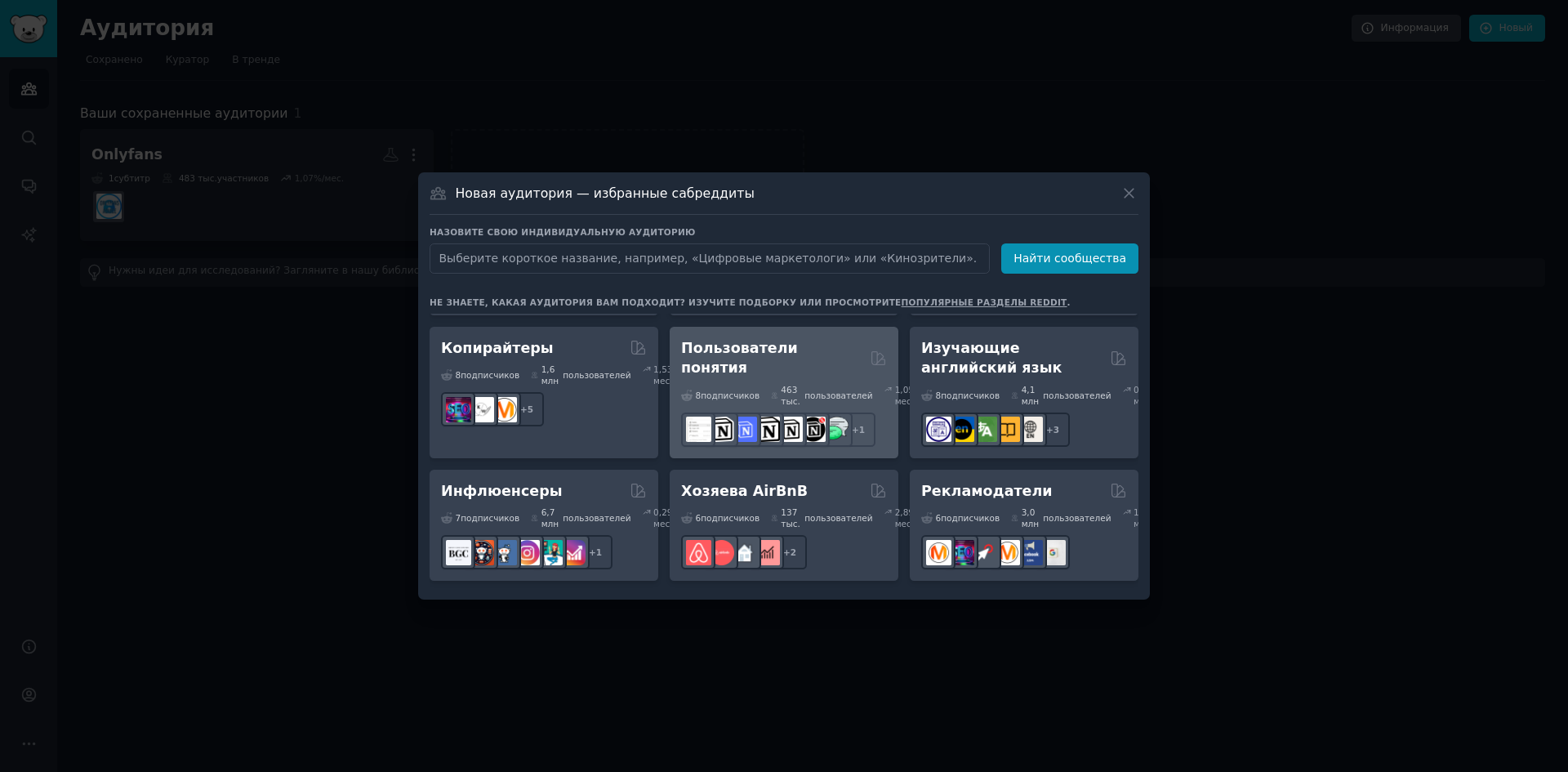
scroll to position [1297, 0]
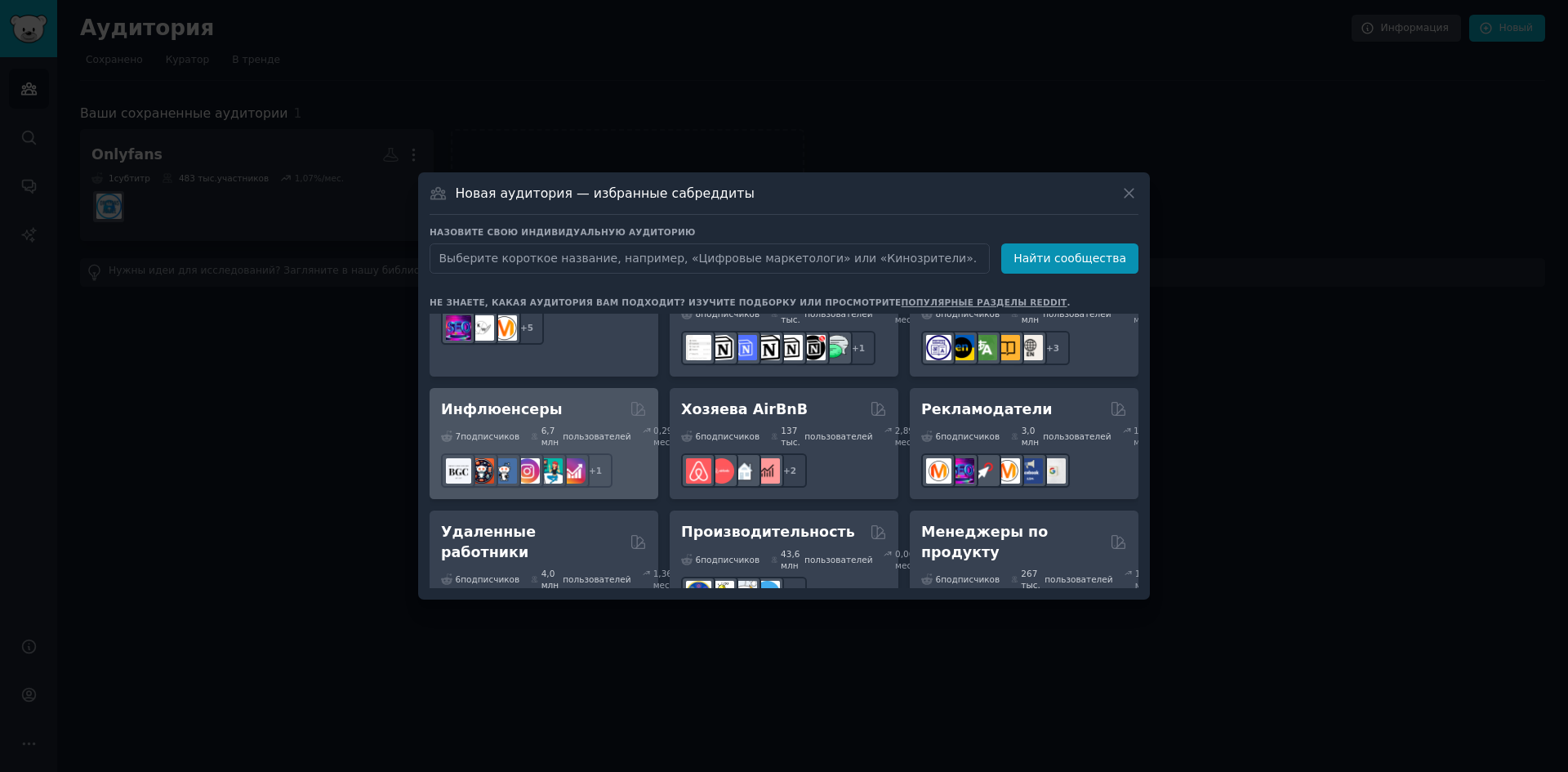
click at [562, 420] on div "Инфлюенсеры" at bounding box center [543, 409] width 206 height 20
